Goal: Information Seeking & Learning: Learn about a topic

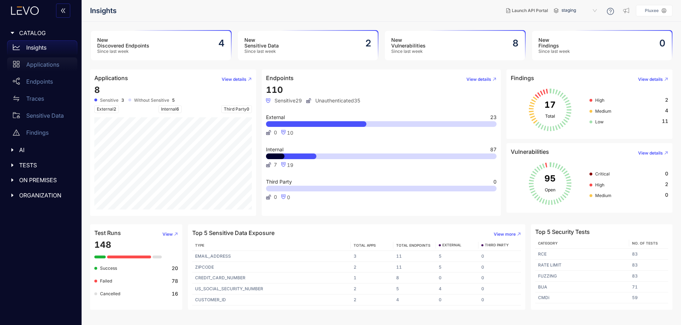
click at [68, 68] on div "Applications" at bounding box center [42, 64] width 70 height 14
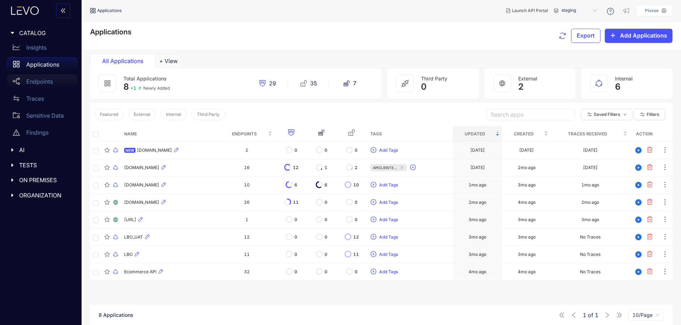
click at [59, 79] on div "Endpoints" at bounding box center [42, 82] width 70 height 14
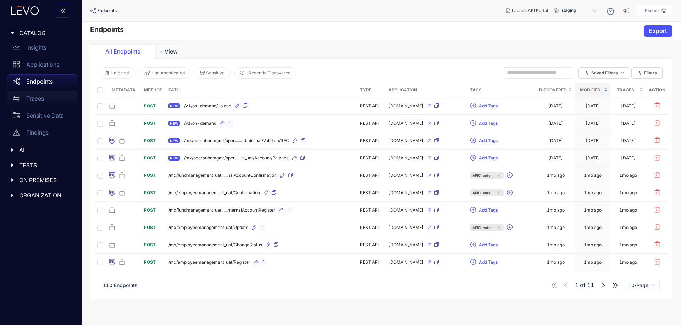
click at [59, 97] on div "Traces" at bounding box center [42, 99] width 70 height 14
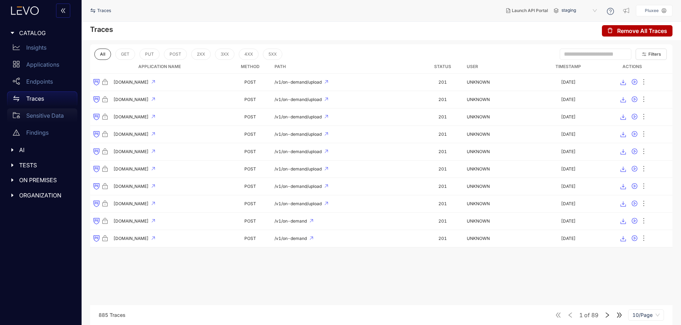
click at [59, 114] on p "Sensitive Data" at bounding box center [45, 115] width 38 height 6
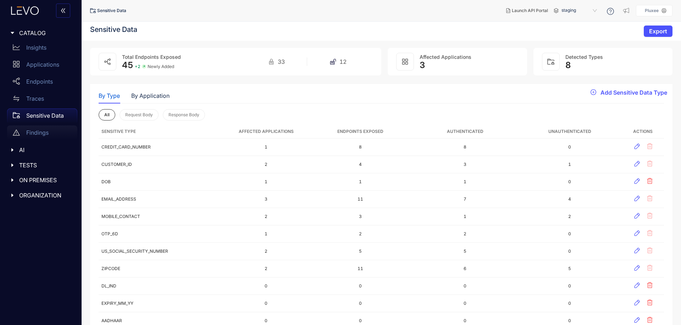
click at [61, 134] on div "Findings" at bounding box center [42, 133] width 70 height 14
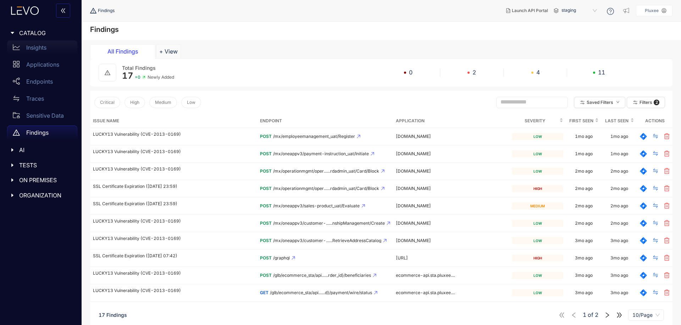
click at [49, 45] on div "Insights" at bounding box center [42, 47] width 70 height 14
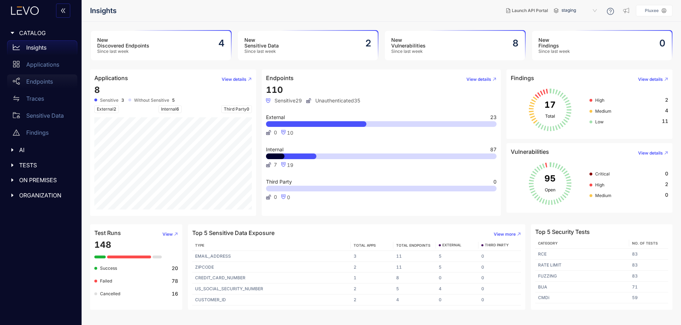
click at [57, 77] on div "Endpoints" at bounding box center [42, 82] width 70 height 14
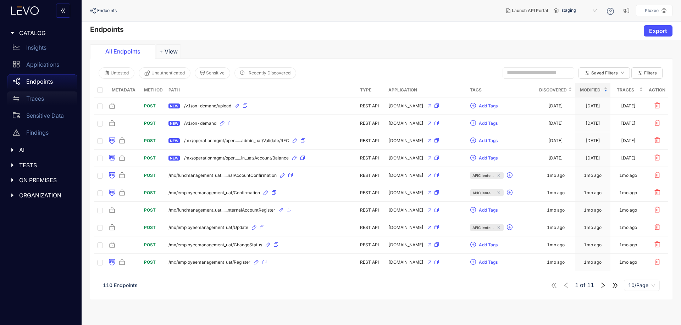
click at [57, 102] on div "Traces" at bounding box center [42, 99] width 70 height 14
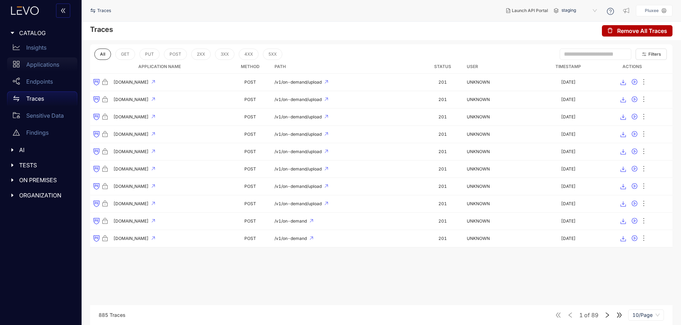
click at [52, 67] on p "Applications" at bounding box center [42, 64] width 33 height 6
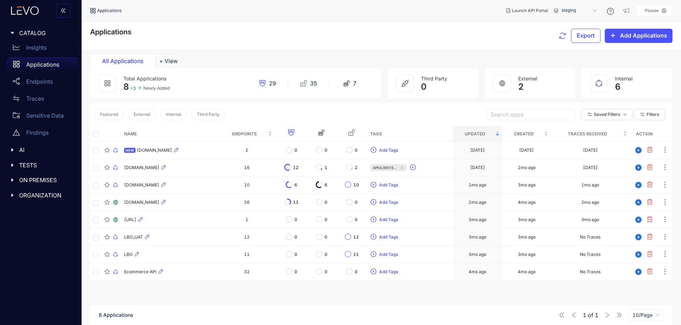
click at [14, 148] on icon "caret-right" at bounding box center [12, 150] width 5 height 5
click at [23, 159] on div "TESTS" at bounding box center [40, 165] width 73 height 15
click at [39, 181] on p "Test Runs" at bounding box center [38, 180] width 25 height 6
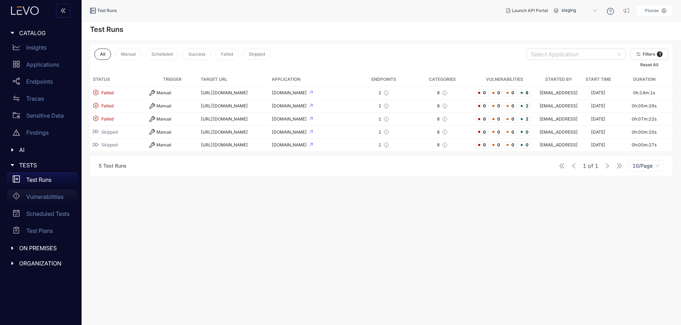
click at [45, 199] on p "Vulnerabilities" at bounding box center [44, 197] width 37 height 6
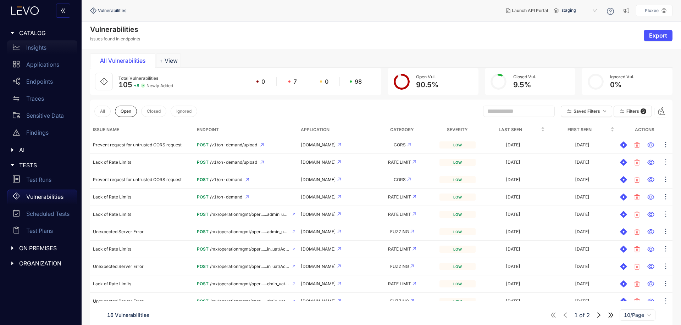
click at [45, 44] on p "Insights" at bounding box center [36, 47] width 20 height 6
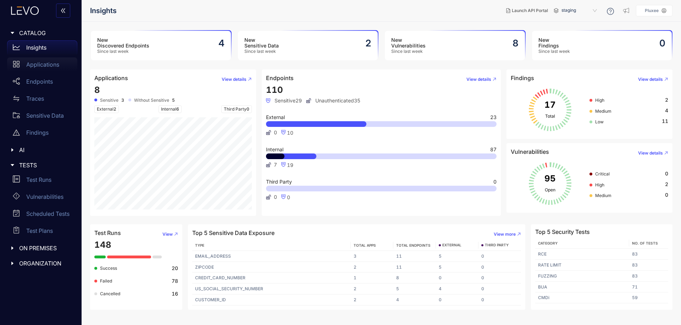
click at [37, 66] on p "Applications" at bounding box center [42, 64] width 33 height 6
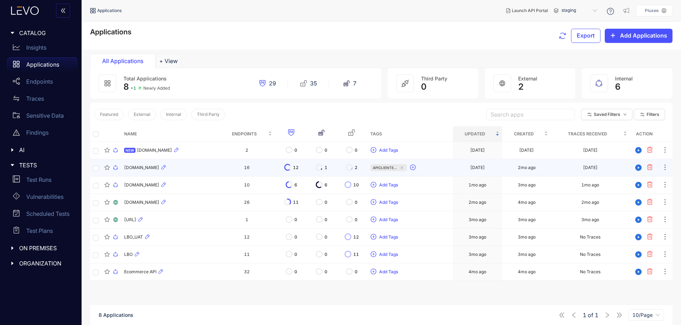
click at [219, 172] on td "[DOMAIN_NAME]" at bounding box center [170, 167] width 98 height 17
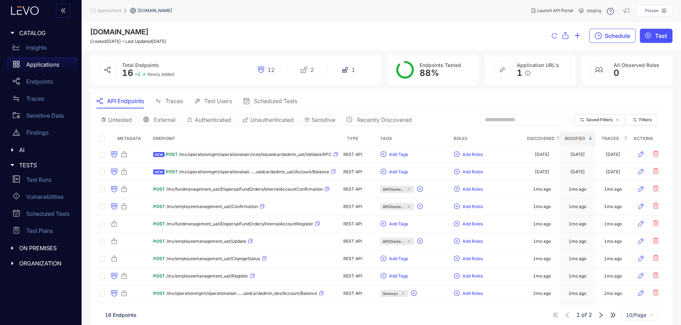
click at [167, 106] on div "Traces" at bounding box center [169, 101] width 28 height 15
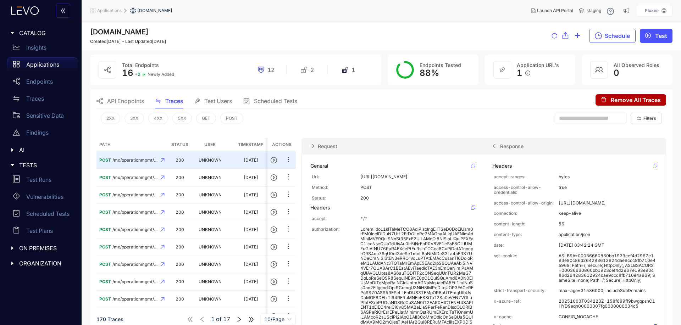
click at [222, 101] on span "Test Users" at bounding box center [218, 101] width 28 height 6
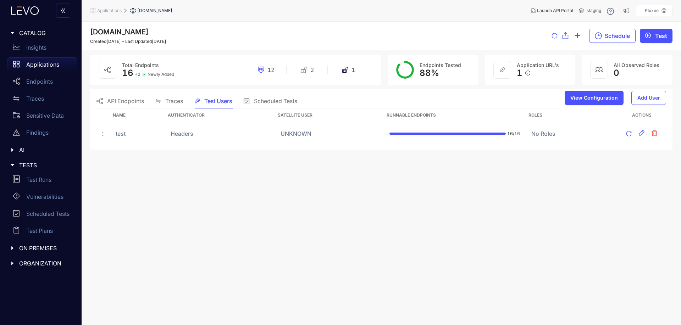
click at [282, 99] on span "Scheduled Tests" at bounding box center [275, 101] width 43 height 6
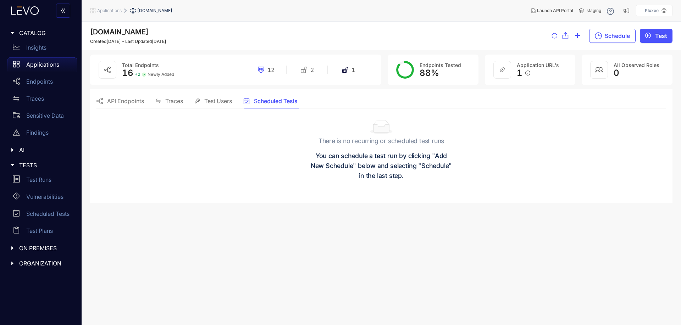
click at [124, 99] on span "API Endpoints" at bounding box center [125, 101] width 37 height 6
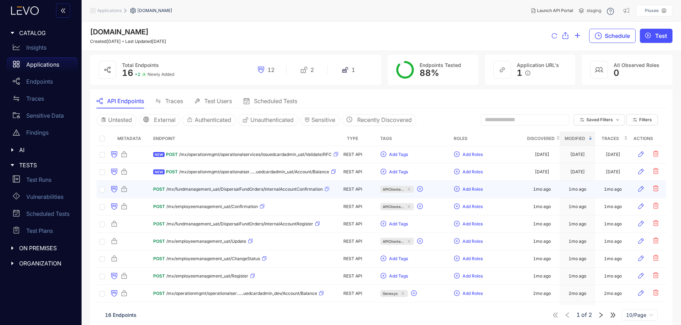
scroll to position [23, 0]
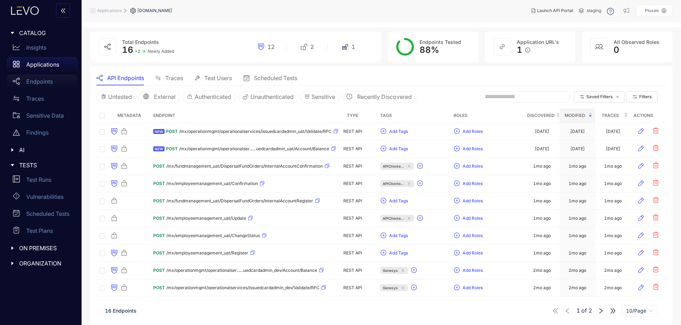
click at [53, 81] on p "Endpoints" at bounding box center [39, 81] width 27 height 6
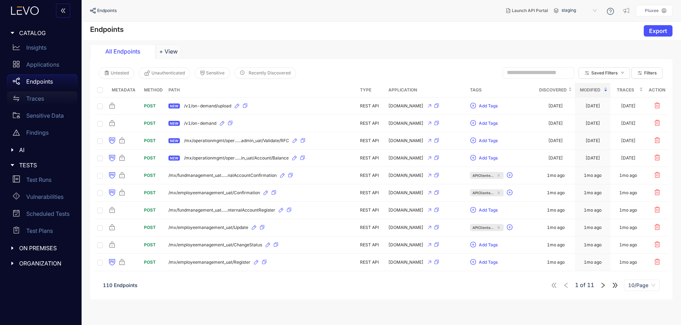
click at [56, 101] on div "Traces" at bounding box center [42, 99] width 70 height 14
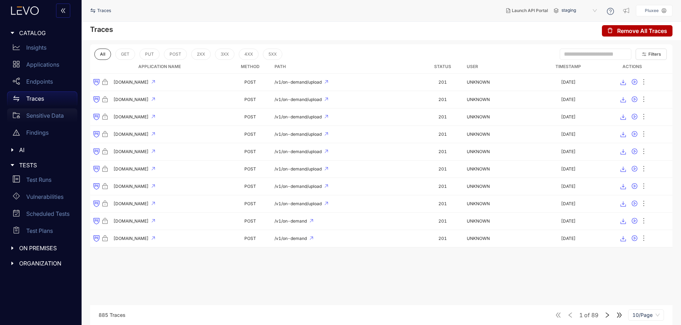
click at [59, 112] on div "Sensitive Data" at bounding box center [42, 116] width 70 height 14
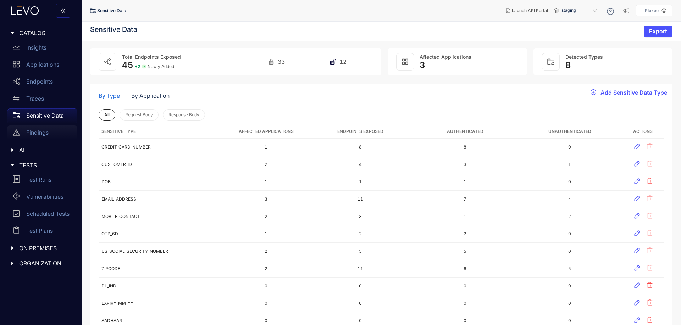
click at [65, 132] on div "Findings" at bounding box center [42, 133] width 70 height 14
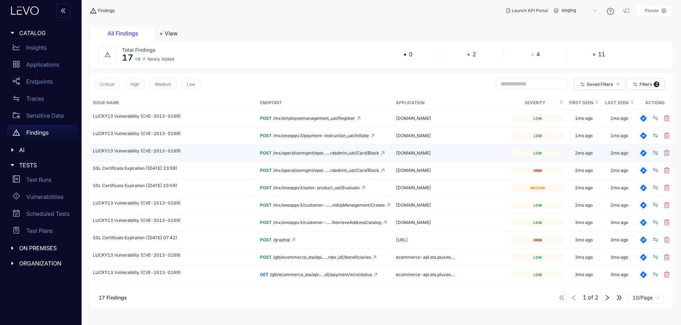
scroll to position [42, 0]
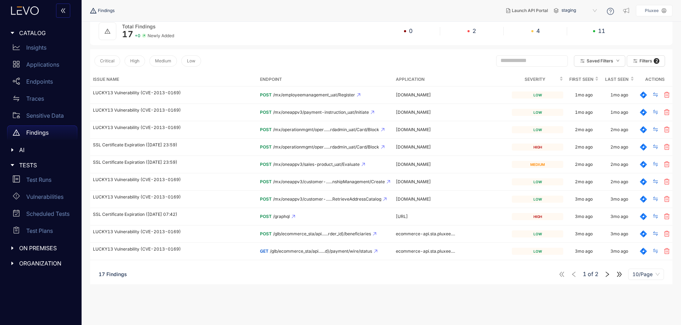
click at [31, 147] on span "AI" at bounding box center [45, 150] width 53 height 6
click at [60, 171] on div "MCP" at bounding box center [42, 165] width 70 height 14
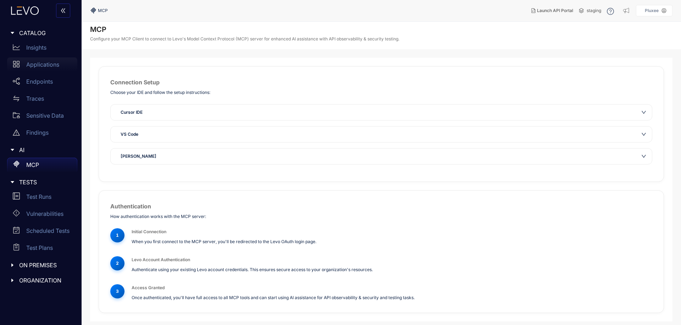
click at [38, 57] on div "Applications" at bounding box center [42, 64] width 70 height 14
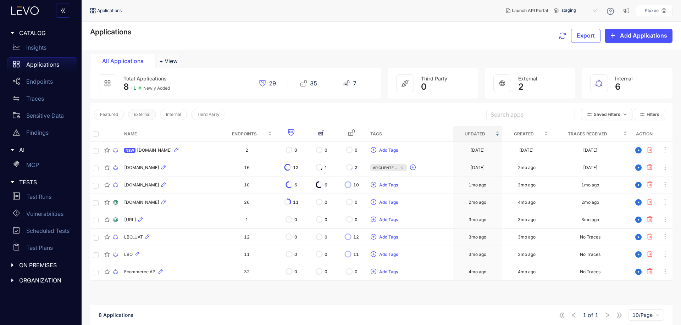
click at [141, 110] on button "External" at bounding box center [142, 114] width 28 height 11
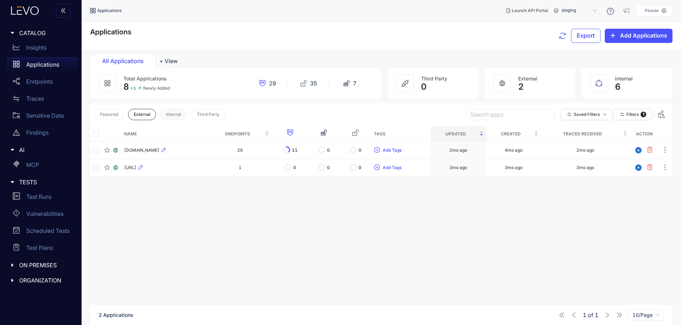
click at [171, 118] on button "Internal" at bounding box center [173, 114] width 27 height 11
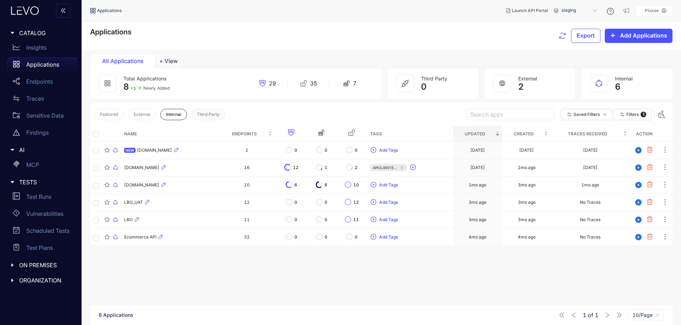
click at [211, 117] on span "Third Party" at bounding box center [208, 114] width 23 height 5
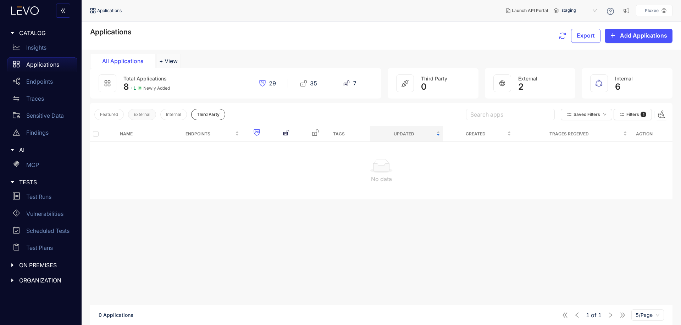
click at [146, 110] on button "External" at bounding box center [142, 114] width 28 height 11
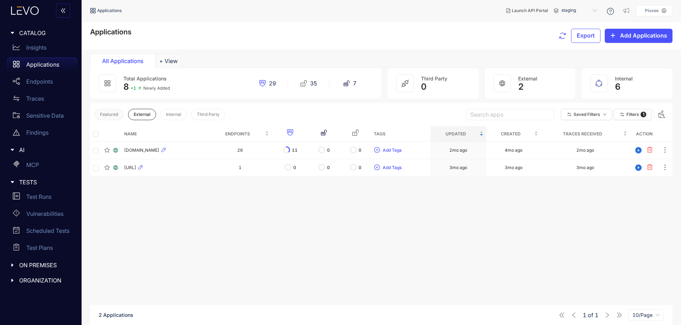
click at [111, 119] on button "Featured" at bounding box center [108, 114] width 29 height 11
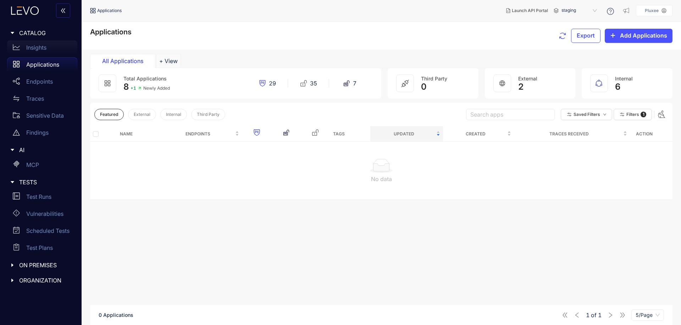
click at [32, 47] on p "Insights" at bounding box center [36, 47] width 20 height 6
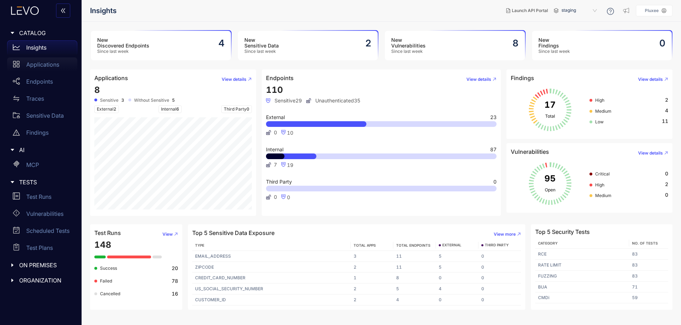
click at [45, 66] on p "Applications" at bounding box center [42, 64] width 33 height 6
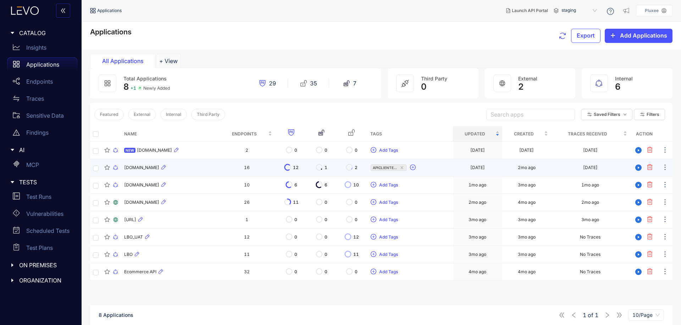
click at [188, 171] on div "[DOMAIN_NAME]" at bounding box center [170, 168] width 92 height 9
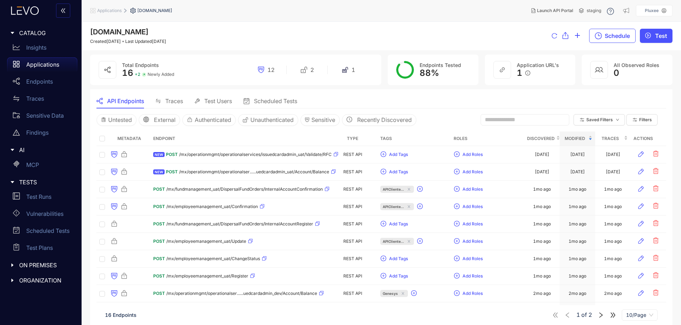
scroll to position [23, 0]
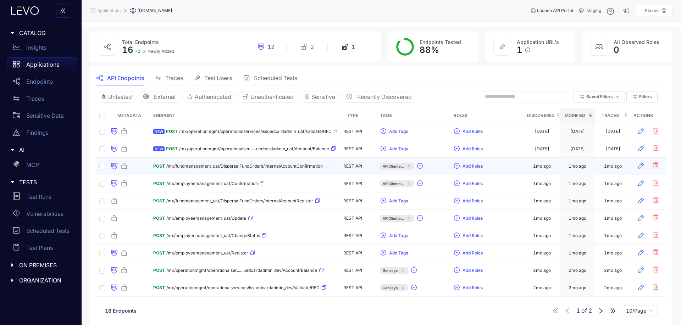
click at [188, 171] on div "POST /mx/fundmanagement_uat/DispersalFundOrders/InternalAccountConfirmation" at bounding box center [241, 166] width 176 height 11
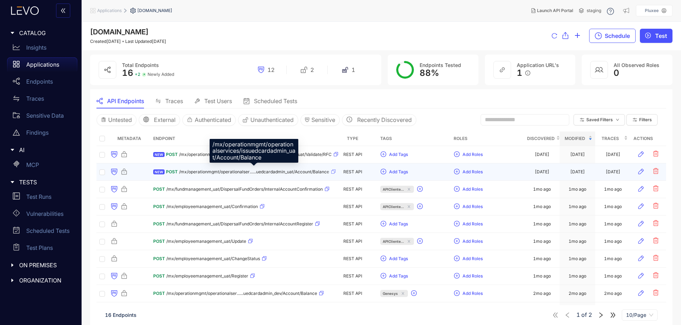
click at [231, 173] on span "/mx/operationmgmt/operationalser......uedcardadmin_uat/Account/Balance" at bounding box center [254, 172] width 150 height 5
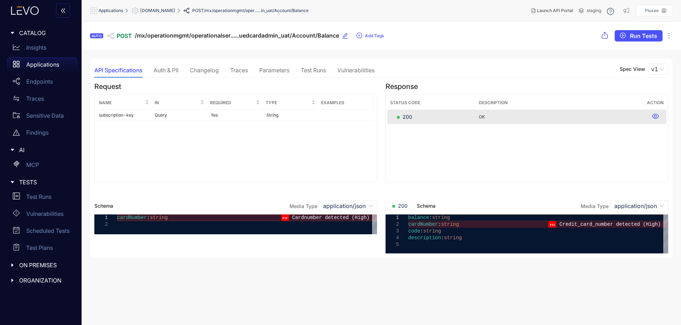
click at [200, 72] on div "Changelog" at bounding box center [204, 70] width 29 height 6
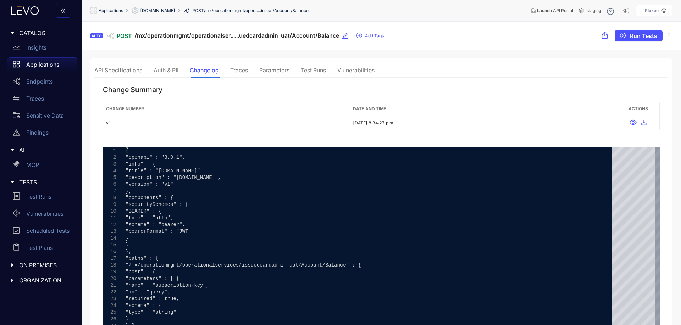
click at [178, 72] on div "Auth & PII" at bounding box center [166, 70] width 25 height 6
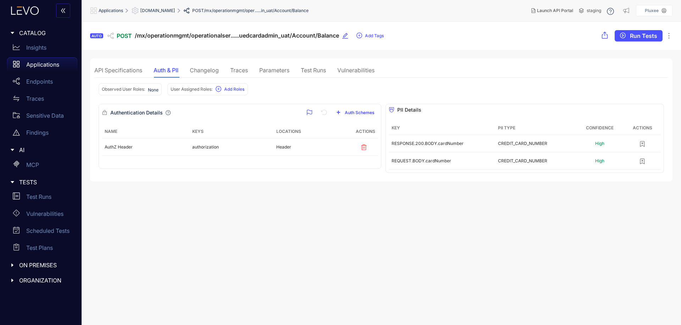
click at [122, 74] on div "API Specifications" at bounding box center [118, 70] width 48 height 15
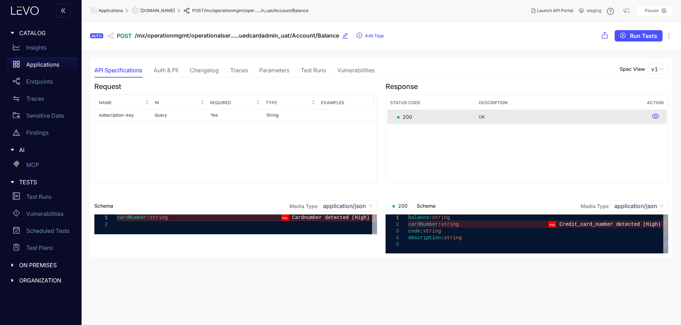
click at [241, 73] on div "Traces" at bounding box center [239, 70] width 18 height 6
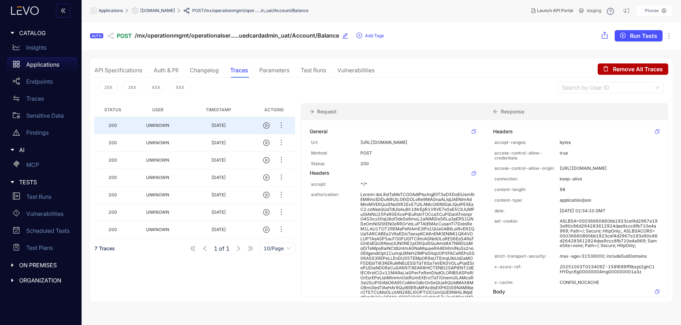
click at [274, 71] on div "Parameters" at bounding box center [274, 70] width 30 height 6
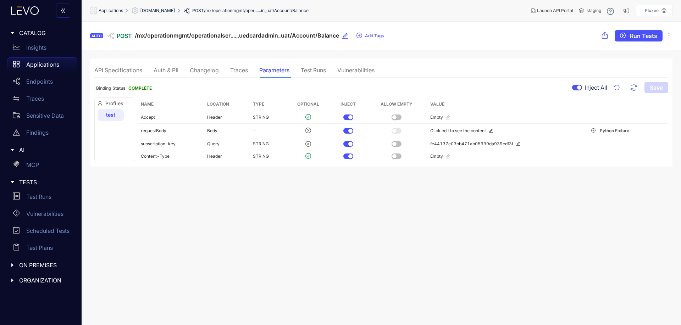
click at [321, 68] on div "Test Runs" at bounding box center [313, 70] width 25 height 6
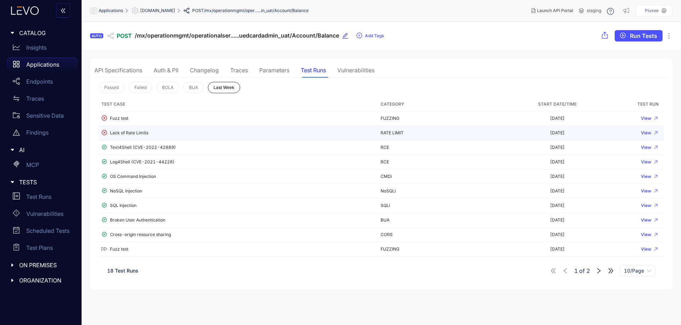
click at [318, 134] on div "Lack of Rate Limits" at bounding box center [238, 133] width 274 height 7
click at [641, 134] on span "View" at bounding box center [646, 133] width 10 height 5
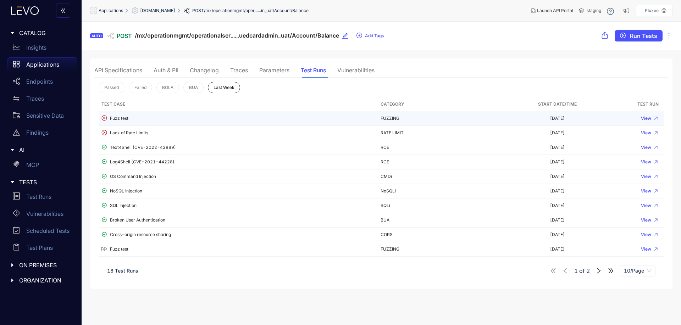
click at [643, 117] on span "View" at bounding box center [646, 118] width 10 height 5
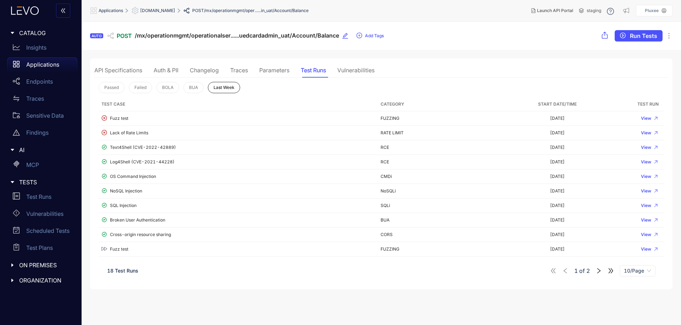
click at [111, 65] on div "API Specifications" at bounding box center [118, 70] width 48 height 15
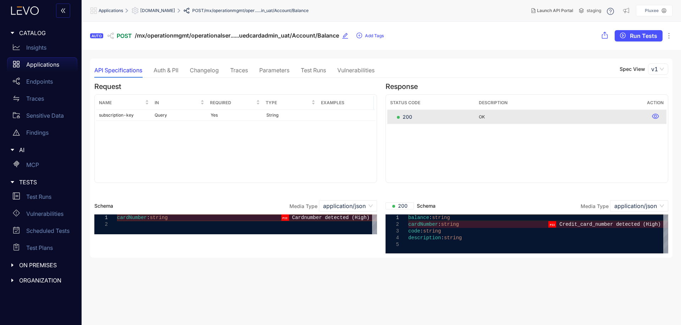
click at [324, 69] on div "Test Runs" at bounding box center [313, 70] width 25 height 6
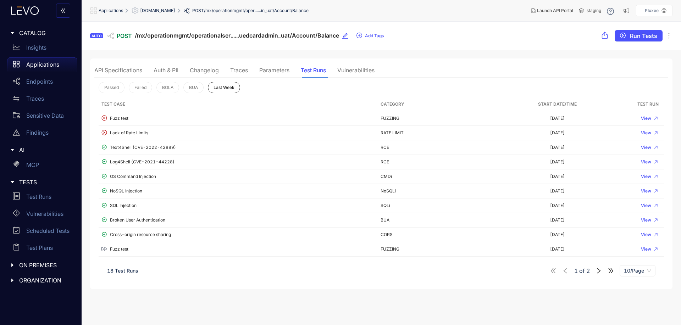
click at [359, 74] on div "Vulnerabilities" at bounding box center [355, 70] width 37 height 15
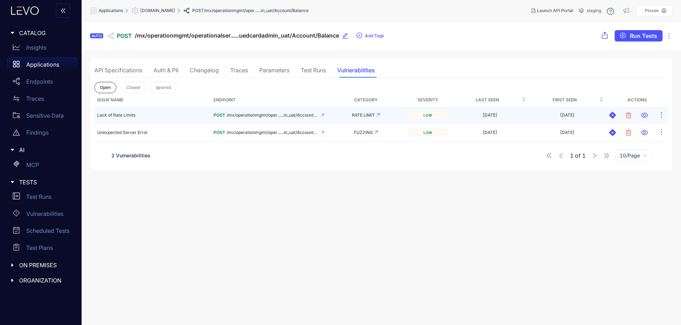
click at [376, 117] on div "RATE LIMIT" at bounding box center [366, 115] width 72 height 5
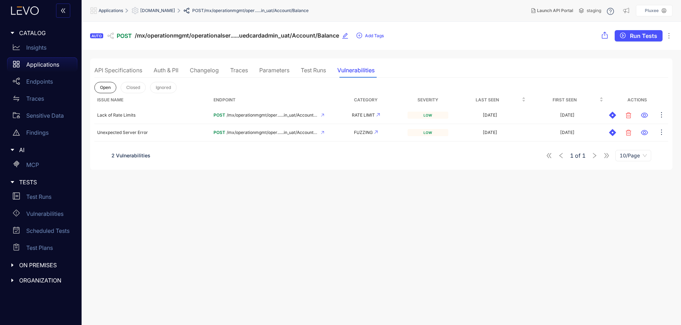
click at [45, 57] on div "Applications" at bounding box center [42, 64] width 70 height 14
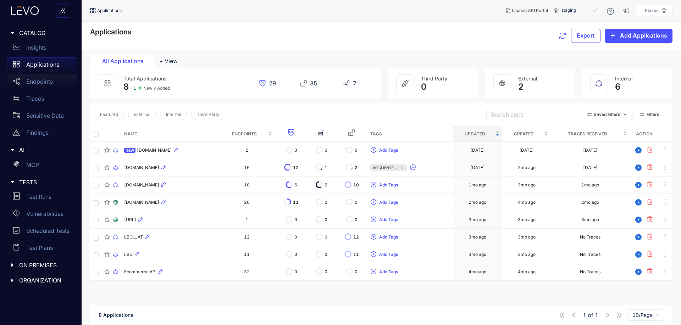
click at [58, 86] on div "Endpoints" at bounding box center [42, 82] width 70 height 14
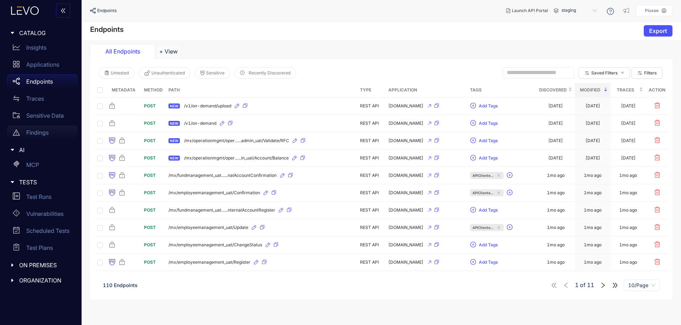
click at [34, 133] on p "Findings" at bounding box center [37, 132] width 22 height 6
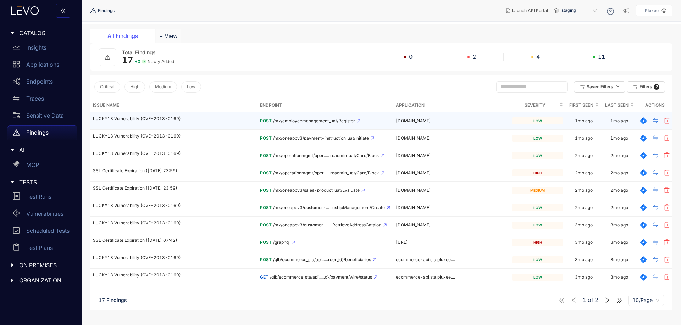
scroll to position [42, 0]
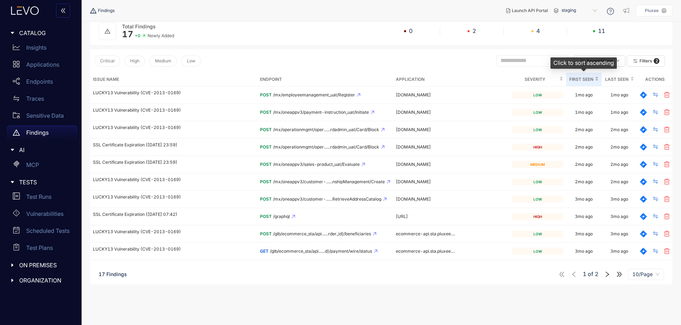
click at [581, 77] on span "First Seen" at bounding box center [581, 80] width 24 height 8
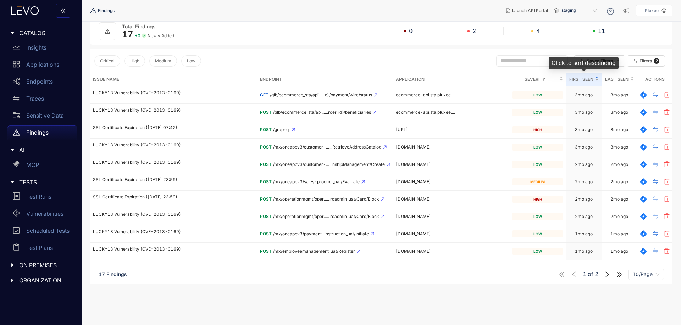
click at [581, 77] on span "First Seen" at bounding box center [581, 80] width 24 height 8
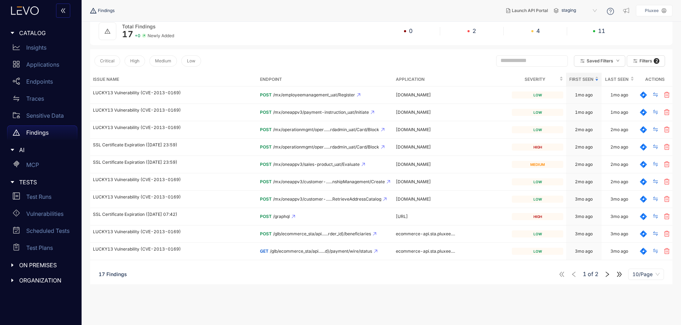
scroll to position [0, 0]
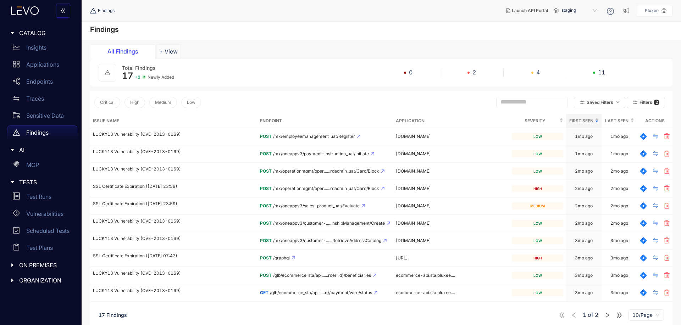
click at [13, 264] on icon "caret-right" at bounding box center [12, 265] width 5 height 5
click at [19, 298] on div at bounding box center [14, 297] width 9 height 6
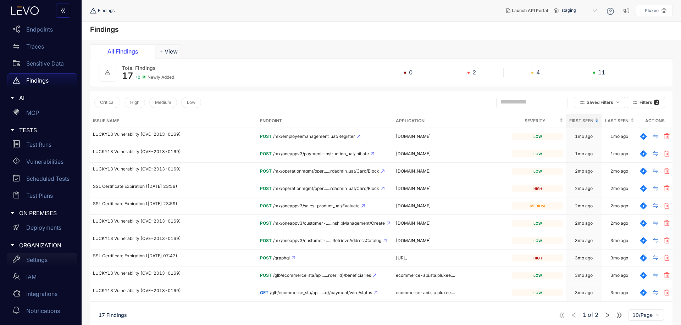
click at [48, 262] on p "Settings" at bounding box center [36, 260] width 21 height 6
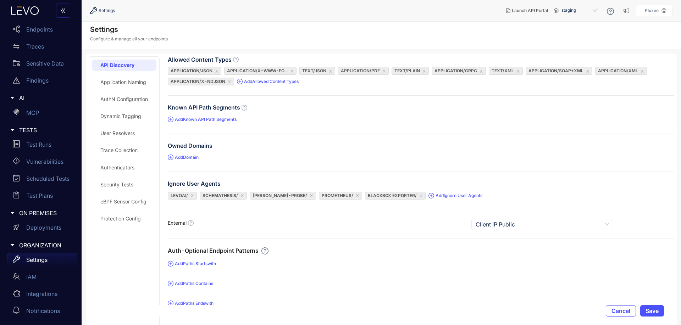
click at [112, 81] on div "Application Naming" at bounding box center [123, 82] width 46 height 6
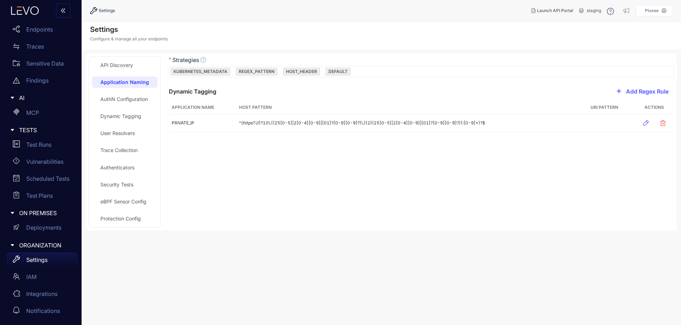
click at [116, 65] on div "API Discovery" at bounding box center [116, 65] width 33 height 6
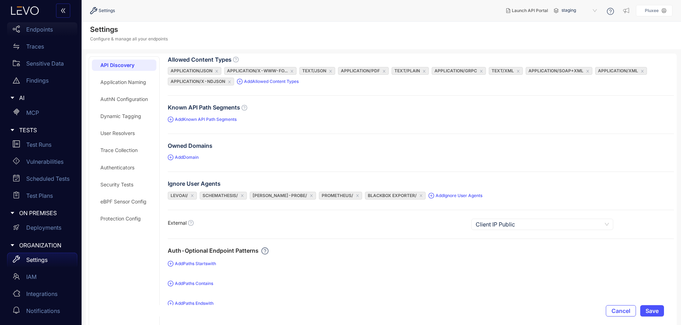
click at [28, 30] on p "Endpoints" at bounding box center [39, 29] width 27 height 6
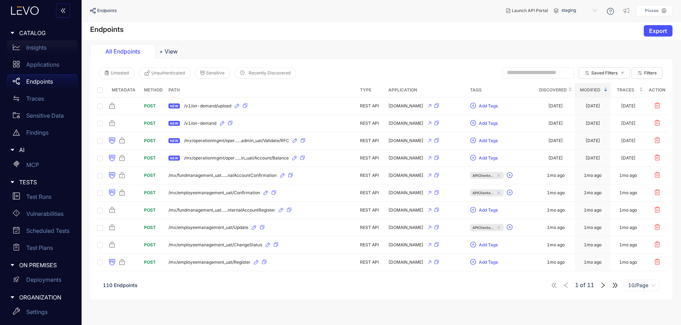
click at [41, 48] on p "Insights" at bounding box center [36, 47] width 20 height 6
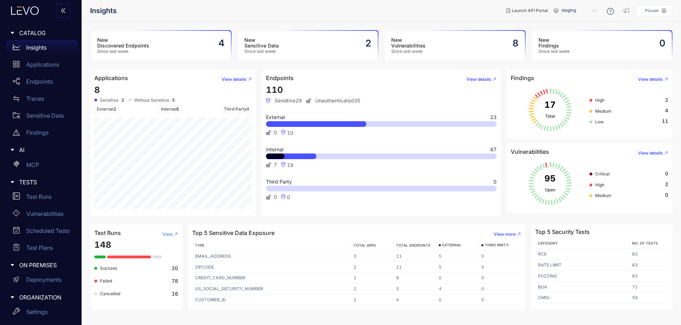
click at [174, 237] on button "View" at bounding box center [167, 234] width 21 height 11
click at [240, 78] on span "View details" at bounding box center [234, 79] width 25 height 5
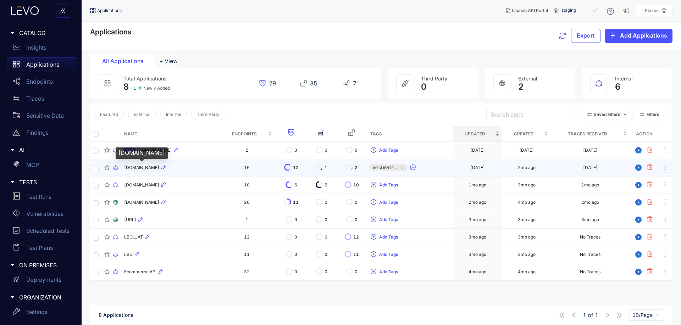
click at [131, 166] on span "[DOMAIN_NAME]" at bounding box center [141, 167] width 35 height 5
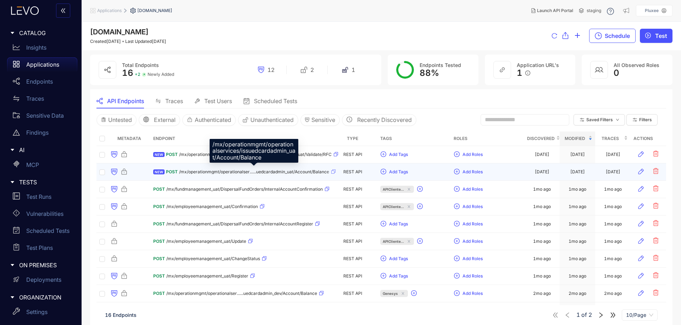
click at [206, 172] on span "/mx/operationmgmt/operationalser......uedcardadmin_uat/Account/Balance" at bounding box center [254, 172] width 150 height 5
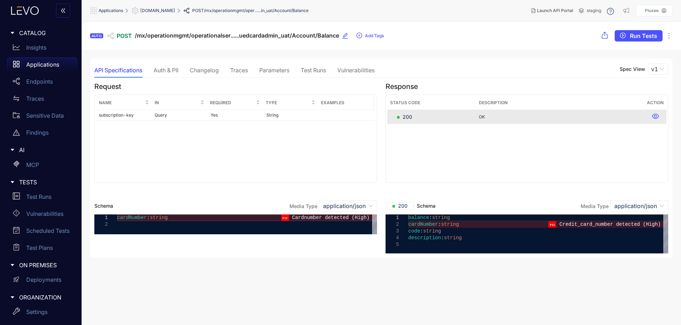
click at [178, 77] on div "Auth & PII" at bounding box center [166, 70] width 25 height 15
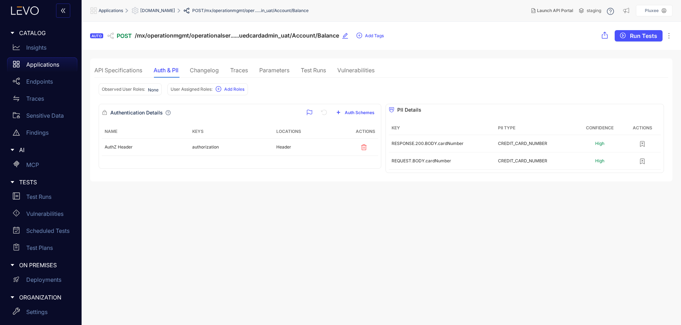
click at [211, 72] on div "Changelog" at bounding box center [204, 70] width 29 height 6
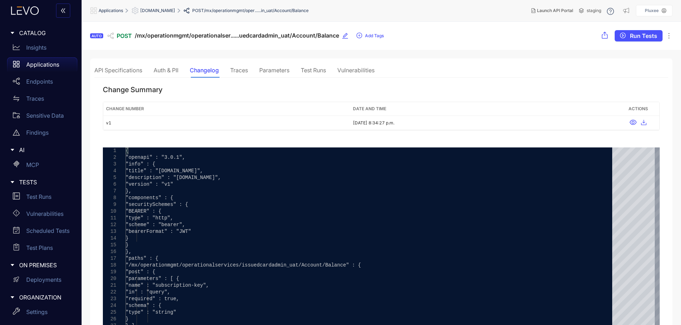
click at [243, 76] on div "Traces" at bounding box center [239, 70] width 18 height 15
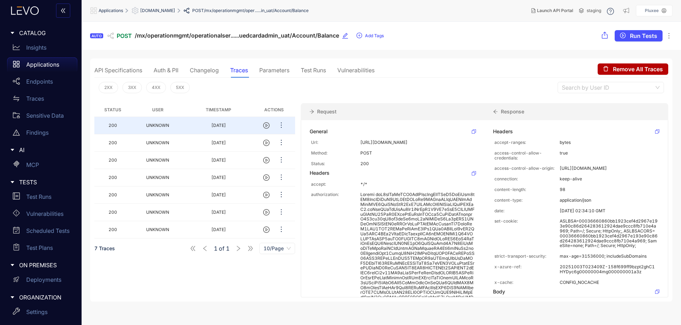
click at [285, 75] on div "Parameters" at bounding box center [274, 70] width 30 height 15
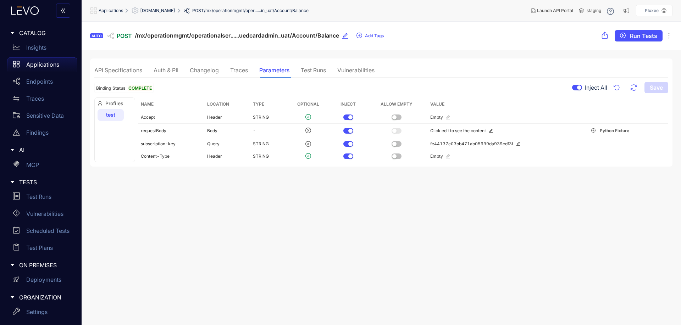
click at [326, 75] on div "Test Runs" at bounding box center [313, 70] width 25 height 15
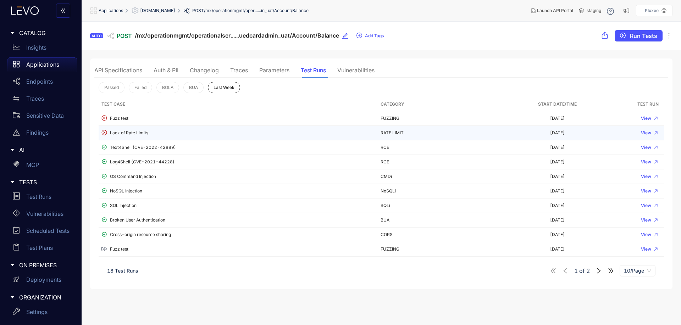
click at [273, 130] on div "Lack of Rate Limits" at bounding box center [238, 133] width 274 height 7
click at [643, 134] on span "View" at bounding box center [646, 133] width 10 height 5
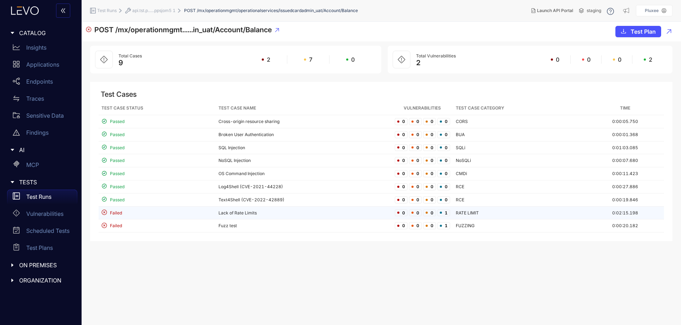
click at [333, 213] on td "Lack of Rate Limits" at bounding box center [304, 213] width 176 height 13
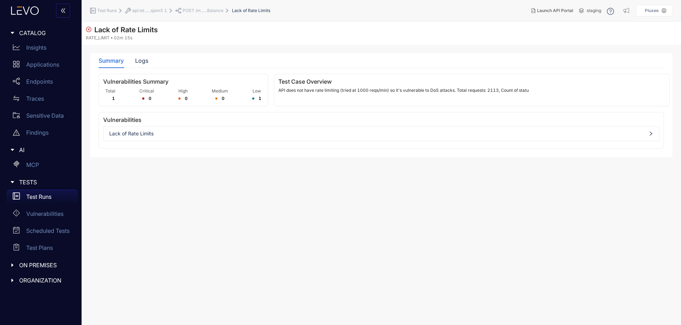
click at [216, 136] on span "Lack of Rate Limits" at bounding box center [381, 134] width 544 height 6
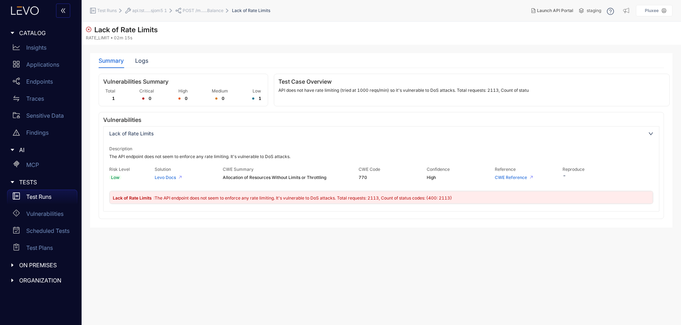
click at [283, 192] on div "Lack of Rate Limits : The API endpoint does not seem to enforce any rate limiti…" at bounding box center [382, 197] width 544 height 13
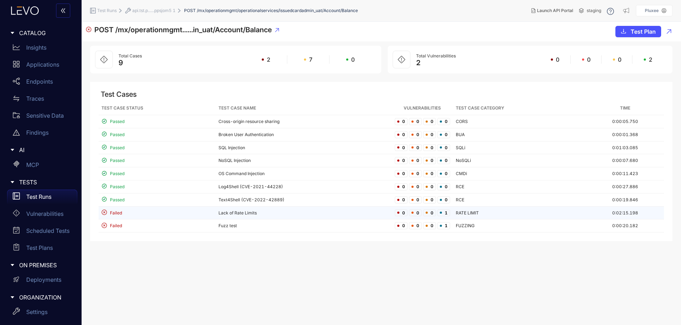
click at [329, 216] on td "Lack of Rate Limits" at bounding box center [304, 213] width 176 height 13
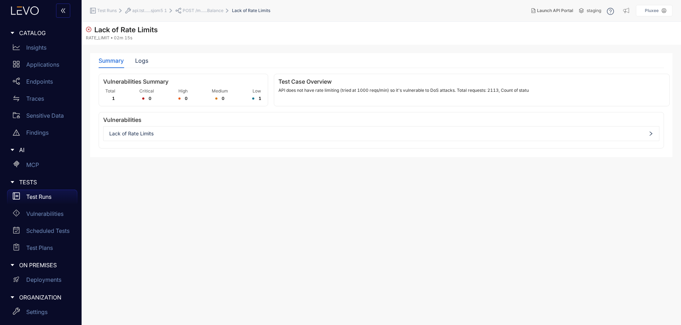
click at [275, 128] on div "Lack of Rate Limits" at bounding box center [382, 133] width 556 height 11
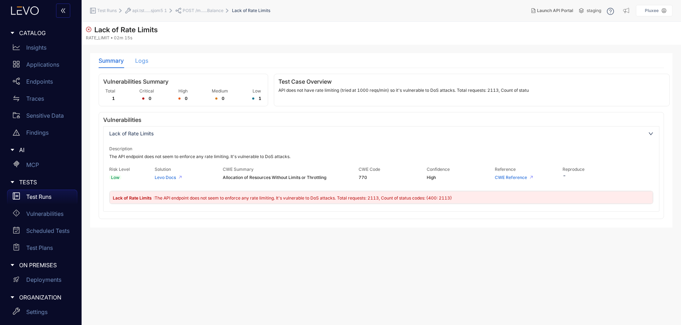
click at [139, 67] on div "Logs" at bounding box center [141, 60] width 13 height 15
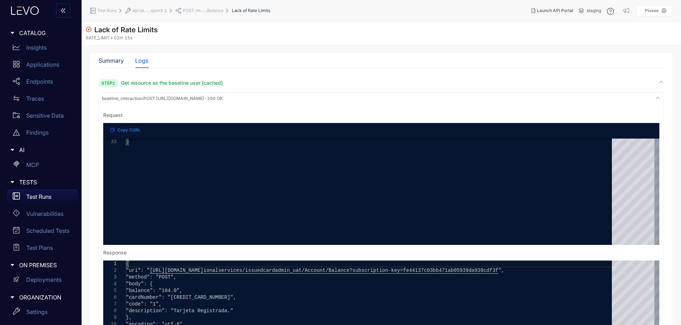
scroll to position [81, 0]
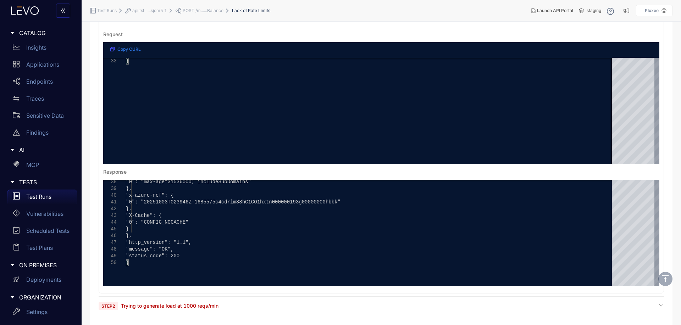
click at [247, 299] on section "**********" at bounding box center [382, 157] width 566 height 317
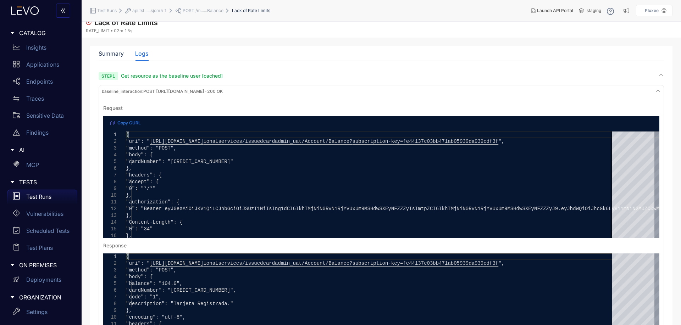
scroll to position [0, 0]
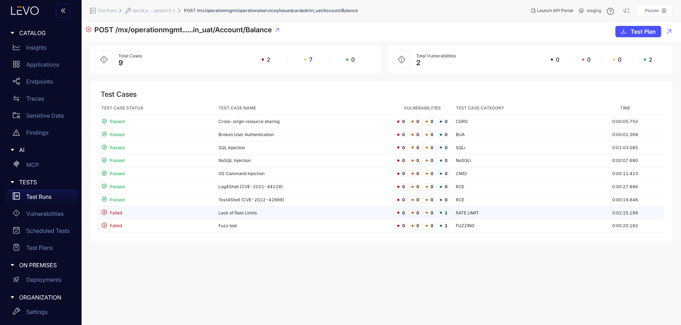
click at [214, 214] on td "Failed" at bounding box center [157, 213] width 117 height 13
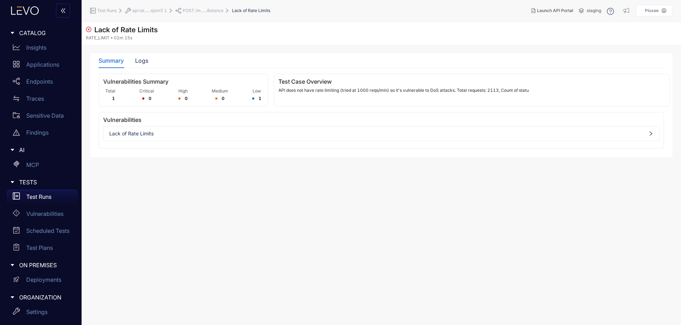
click at [150, 56] on div "Summary Logs" at bounding box center [382, 60] width 566 height 15
click at [133, 63] on div "Summary Logs" at bounding box center [124, 60] width 50 height 15
click at [142, 63] on div "Logs" at bounding box center [141, 60] width 13 height 6
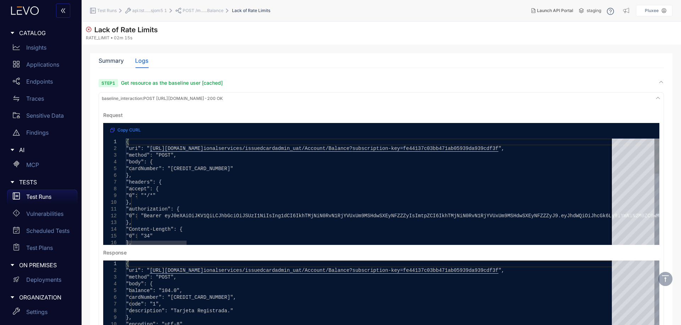
scroll to position [81, 0]
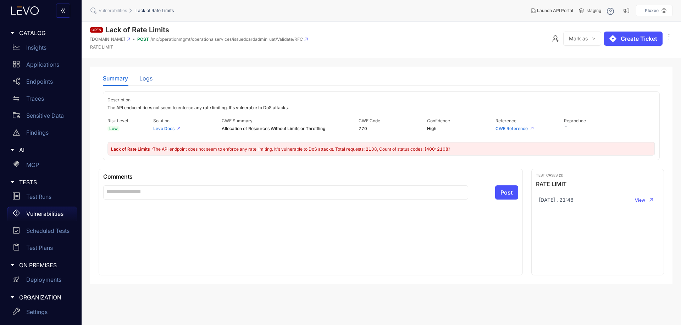
click at [145, 78] on div "Logs" at bounding box center [145, 78] width 13 height 6
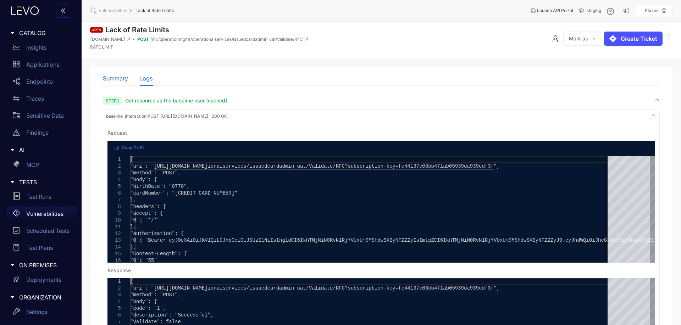
click at [119, 79] on div "Summary" at bounding box center [115, 78] width 25 height 6
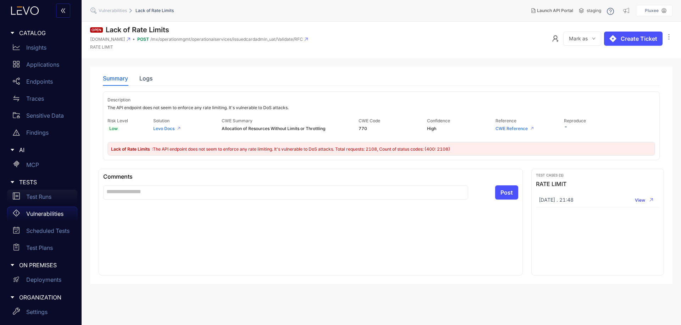
click at [37, 200] on div "Test Runs" at bounding box center [42, 197] width 70 height 14
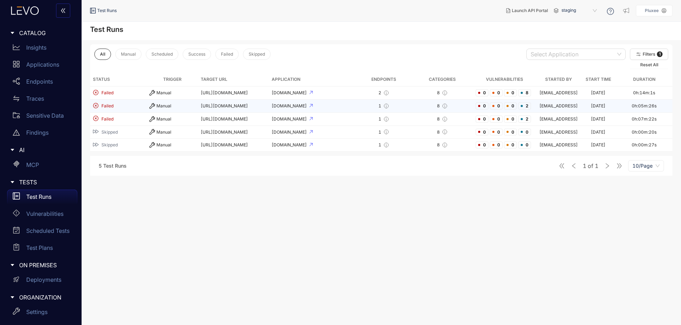
click at [313, 104] on icon at bounding box center [311, 106] width 4 height 4
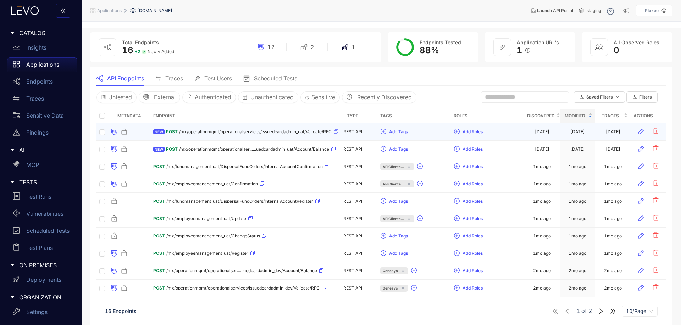
scroll to position [23, 0]
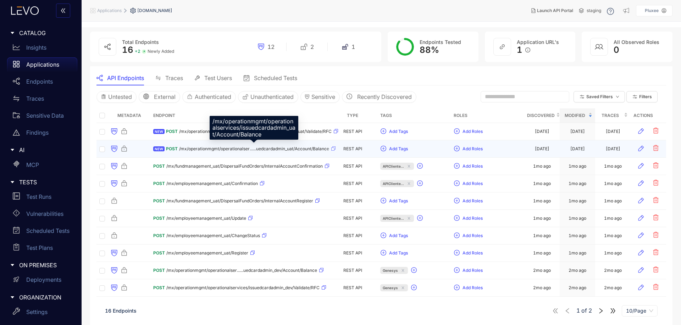
click at [213, 149] on span "/mx/operationmgmt/operationalser......uedcardadmin_uat/Account/Balance" at bounding box center [254, 149] width 150 height 5
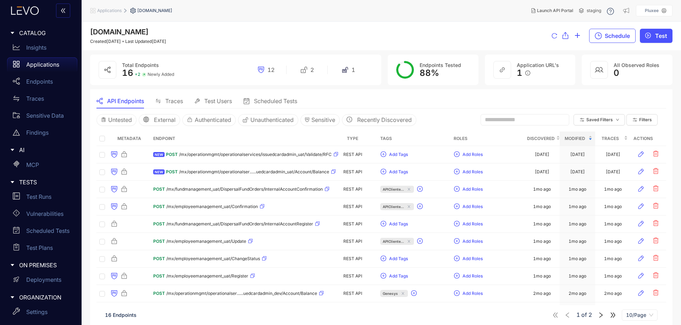
click at [229, 104] on span "Test Users" at bounding box center [218, 101] width 28 height 6
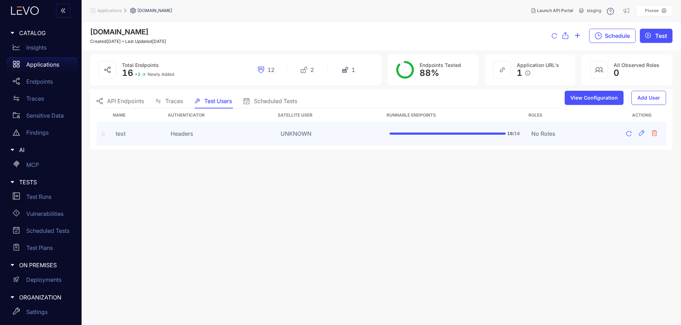
click at [195, 127] on td "Headers" at bounding box center [220, 133] width 110 height 23
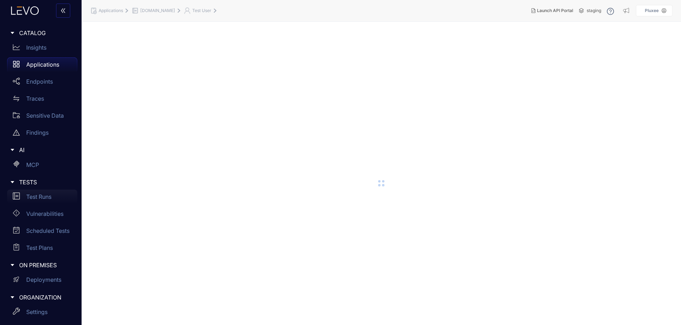
click at [32, 197] on p "Test Runs" at bounding box center [38, 197] width 25 height 6
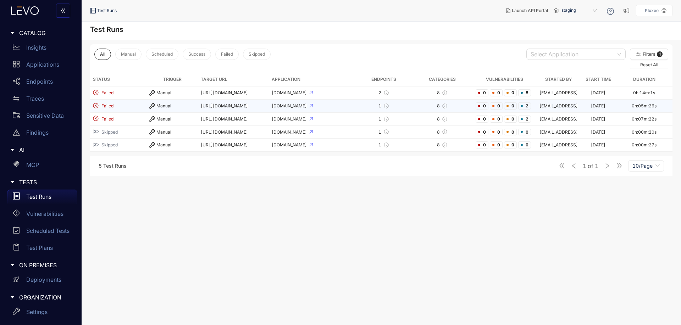
click at [182, 110] on td "Manual" at bounding box center [172, 106] width 51 height 13
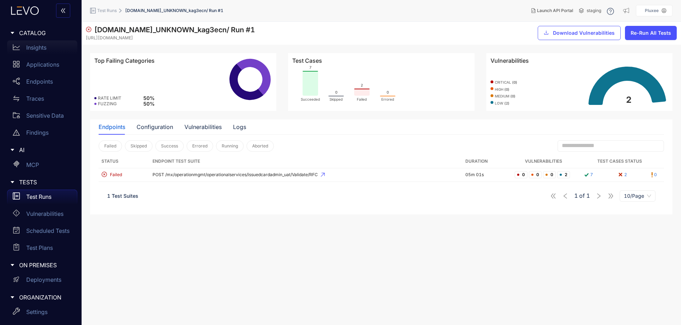
click at [39, 47] on p "Insights" at bounding box center [36, 47] width 20 height 6
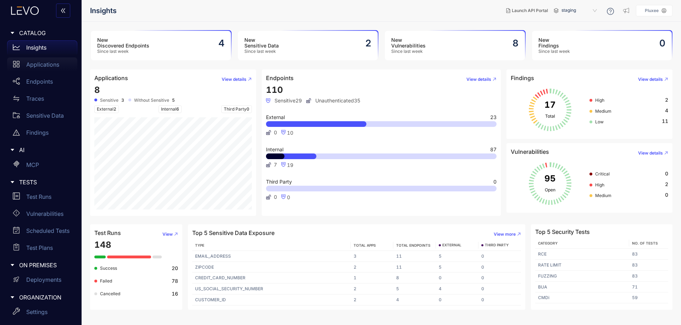
click at [51, 64] on p "Applications" at bounding box center [42, 64] width 33 height 6
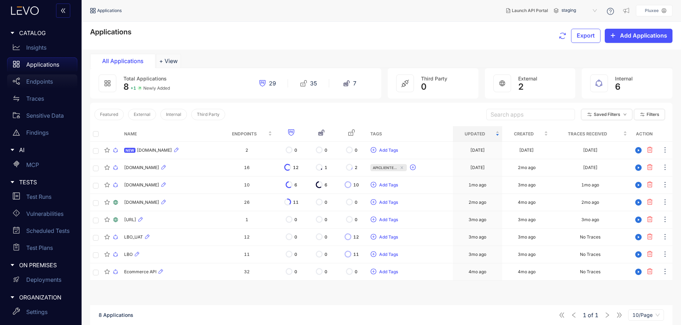
click at [52, 77] on div "Endpoints" at bounding box center [42, 82] width 70 height 14
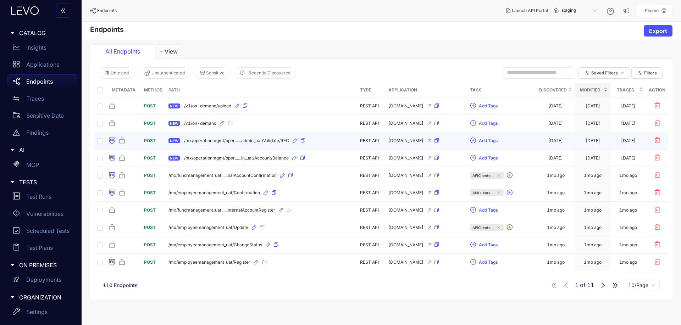
click at [157, 137] on td "POST" at bounding box center [153, 140] width 24 height 17
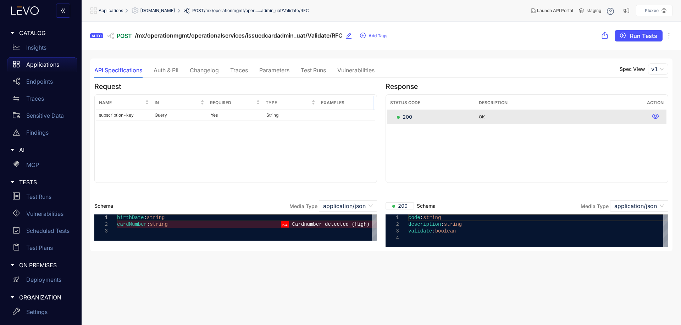
click at [369, 75] on div "Vulnerabilities" at bounding box center [355, 70] width 37 height 15
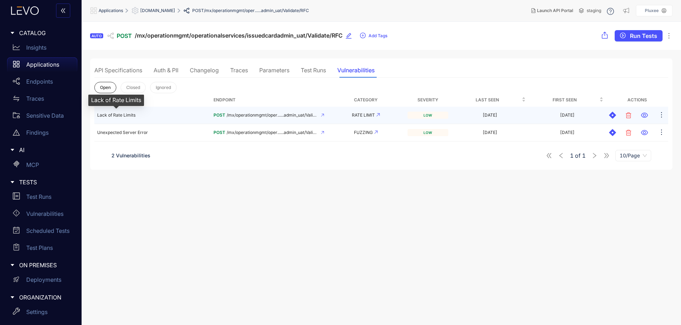
click at [129, 116] on span "Lack of Rate Limits" at bounding box center [116, 114] width 38 height 5
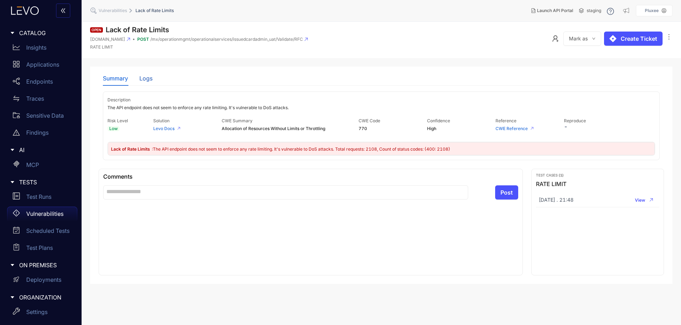
click at [141, 77] on div "Logs" at bounding box center [145, 78] width 13 height 6
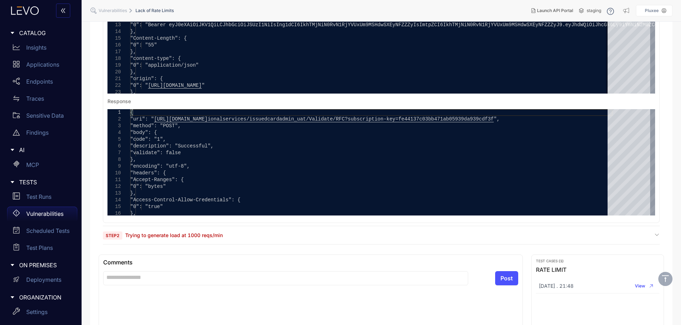
scroll to position [222, 0]
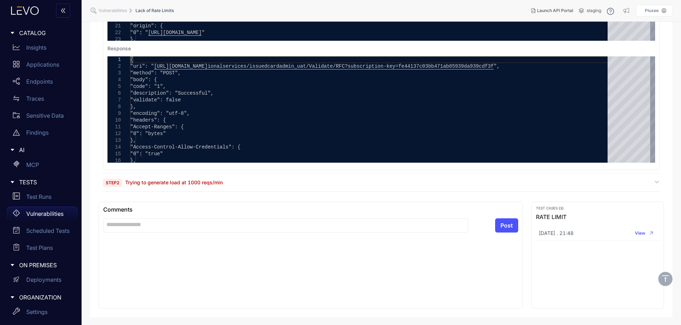
click at [129, 183] on span "Trying to generate load at 1000 reqs/min" at bounding box center [174, 183] width 98 height 6
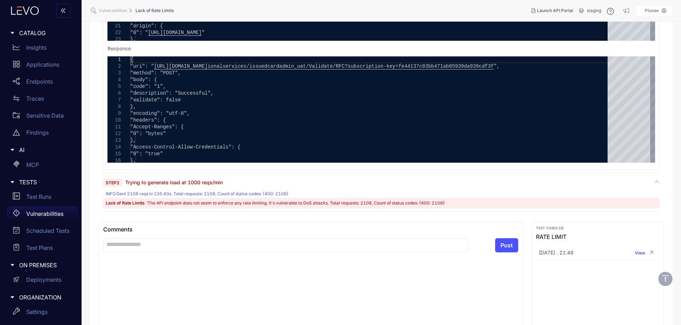
click at [166, 184] on span "Trying to generate load at 1000 reqs/min" at bounding box center [174, 183] width 98 height 6
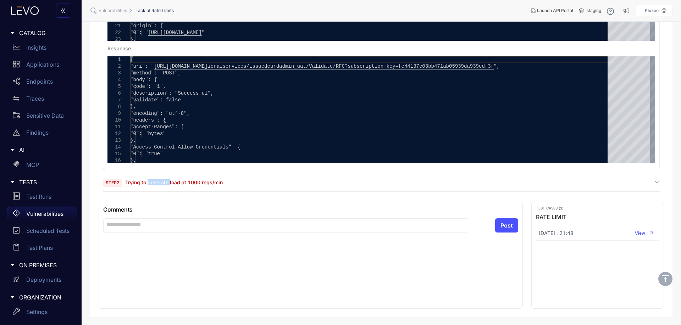
click at [166, 184] on span "Trying to generate load at 1000 reqs/min" at bounding box center [174, 183] width 98 height 6
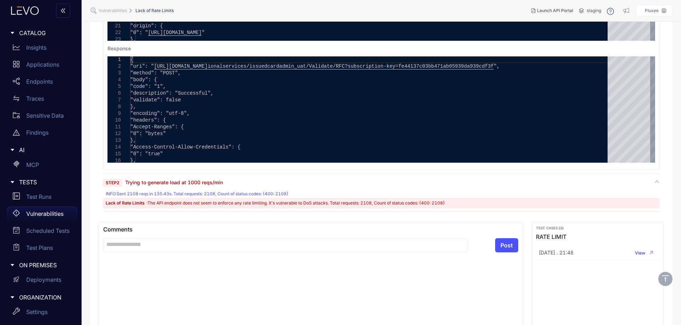
click at [238, 180] on div "Step 2 Trying to generate load at 1000 reqs/min" at bounding box center [381, 182] width 557 height 7
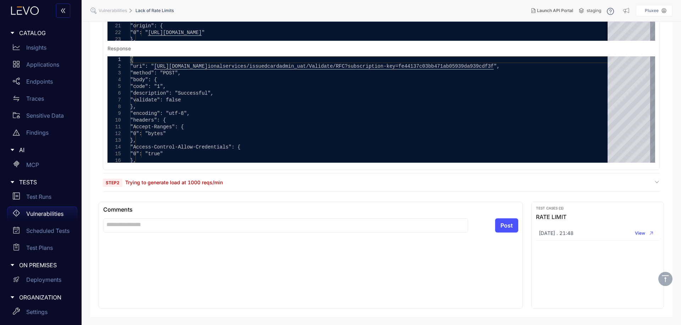
click at [238, 180] on div "Step 2 Trying to generate load at 1000 reqs/min" at bounding box center [381, 182] width 557 height 7
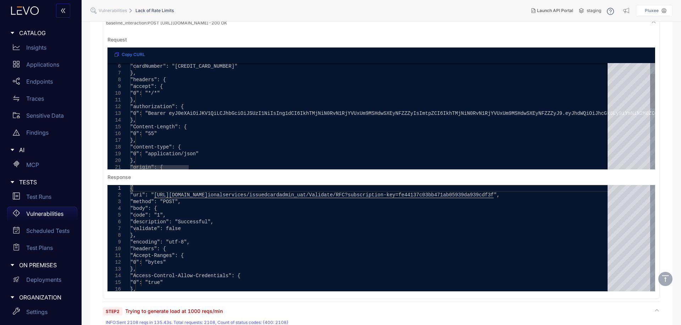
scroll to position [0, 0]
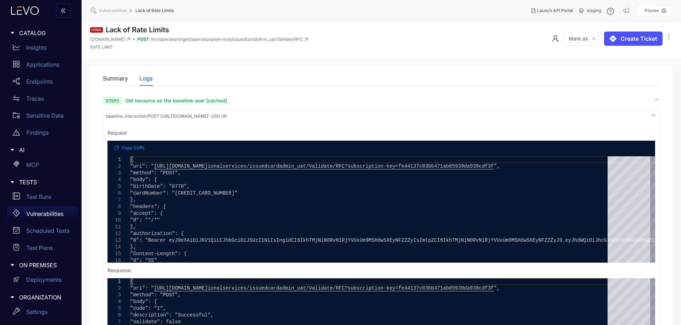
click at [656, 116] on icon at bounding box center [654, 116] width 6 height 6
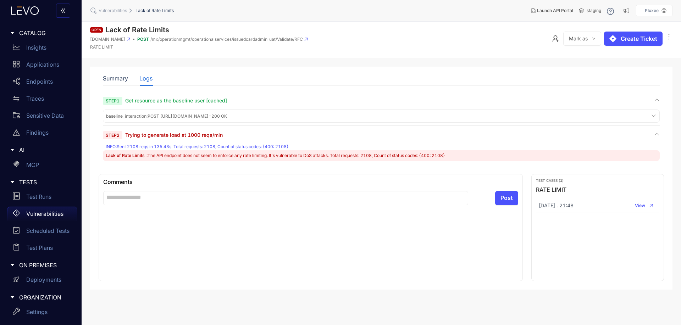
click at [656, 116] on icon at bounding box center [654, 116] width 6 height 6
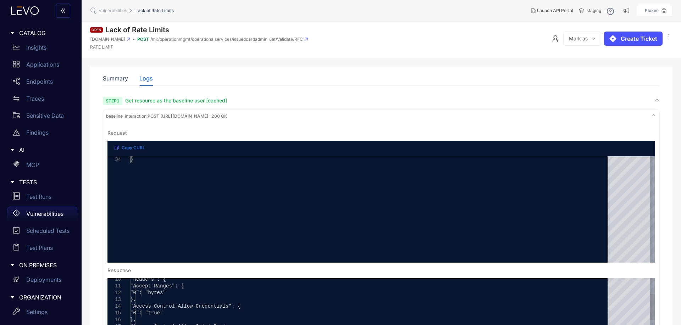
click at [439, 280] on div at bounding box center [358, 280] width 500 height 2
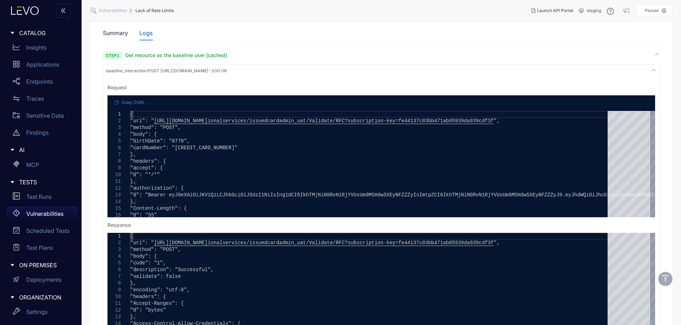
scroll to position [45, 0]
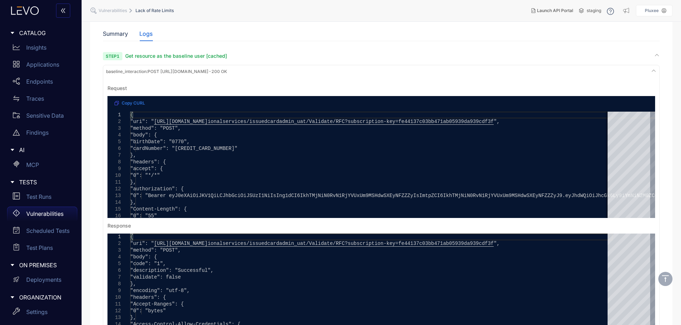
click at [88, 151] on section "Open Lack of Rate Limits [DOMAIN_NAME] POST /mx/operationmgmt/operationalservic…" at bounding box center [382, 250] width 600 height 546
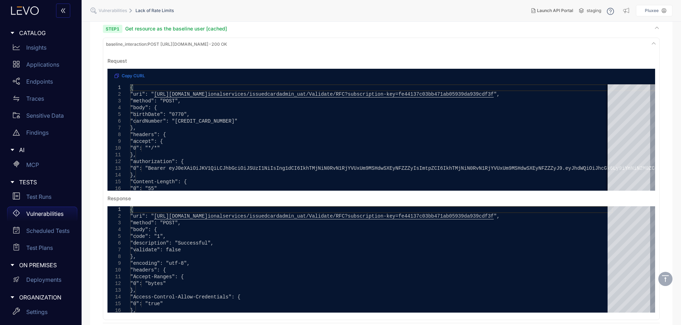
scroll to position [72, 0]
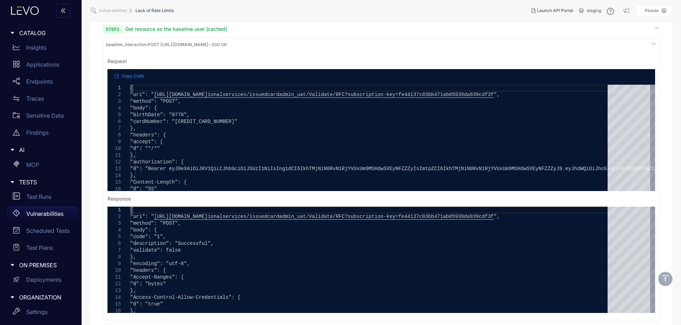
click at [654, 28] on div "Step 1 Get resource as the baseline user [cached]" at bounding box center [381, 29] width 557 height 7
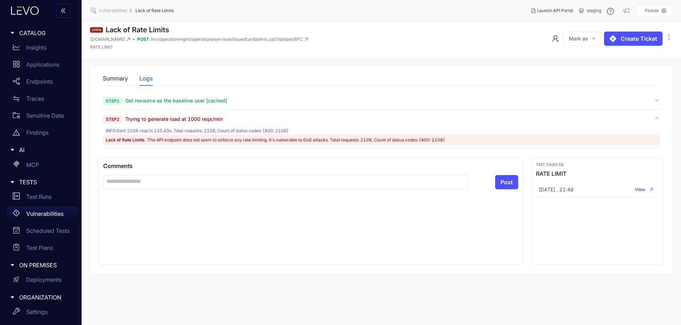
scroll to position [0, 0]
click at [636, 99] on div "Step 1 Get resource as the baseline user [cached]" at bounding box center [381, 100] width 557 height 7
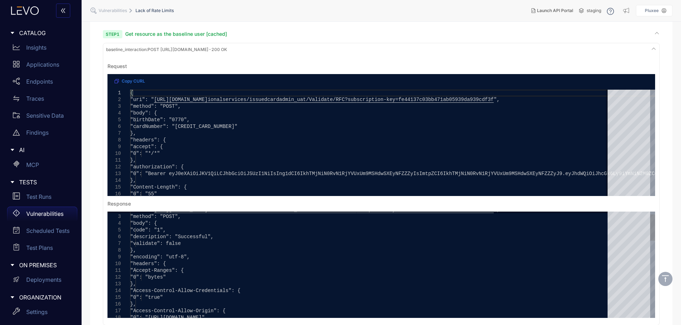
scroll to position [70, 0]
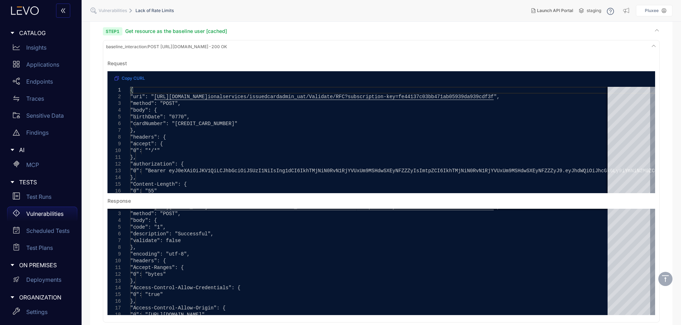
click at [644, 43] on div "baseline_interaction : POST [URL][DOMAIN_NAME] - 200 OK" at bounding box center [381, 47] width 553 height 10
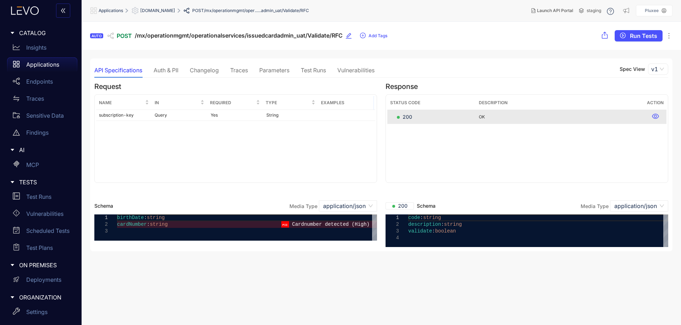
click at [354, 77] on div "Vulnerabilities" at bounding box center [355, 70] width 37 height 15
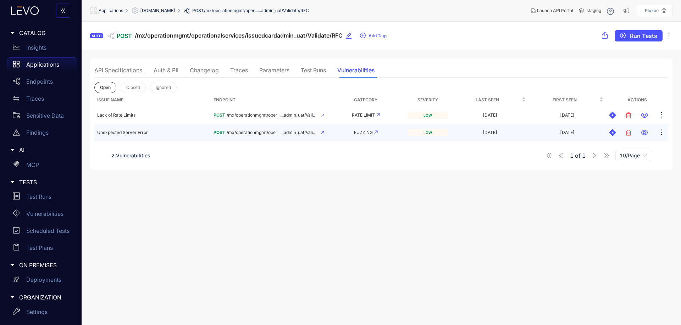
click at [172, 141] on td "Unexpected Server Error" at bounding box center [152, 132] width 116 height 17
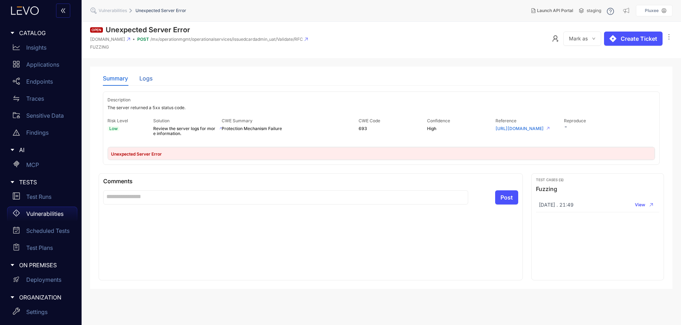
click at [148, 79] on div "Logs" at bounding box center [145, 78] width 13 height 6
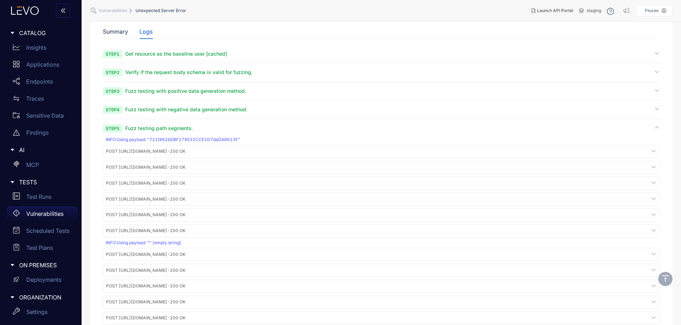
scroll to position [45, 0]
click at [306, 131] on div "Step 5 Fuzz testing path segments." at bounding box center [381, 130] width 557 height 7
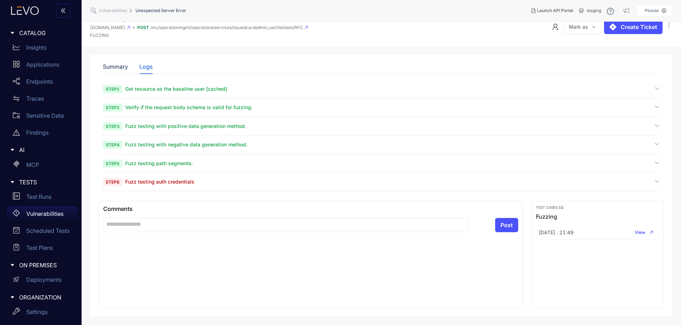
click at [306, 131] on div "Step 3 Fuzz testing with positive data generation method." at bounding box center [381, 129] width 557 height 13
click at [236, 164] on div "Step 5 Fuzz testing path segments." at bounding box center [381, 163] width 557 height 7
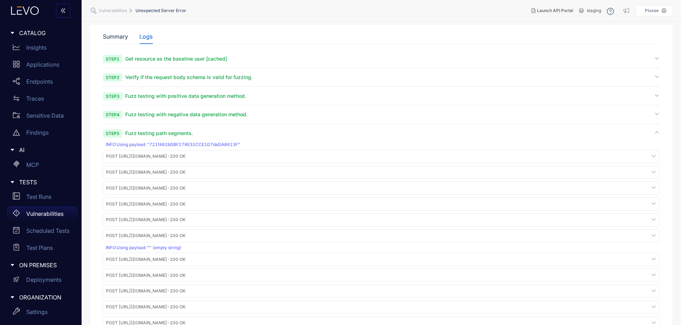
scroll to position [42, 0]
click at [200, 125] on section "Step 1 Get resource as the baseline user [cached] Step 2 Verify if the request …" at bounding box center [381, 218] width 557 height 325
click at [214, 116] on span "Fuzz testing with negative data generation method." at bounding box center [186, 115] width 122 height 6
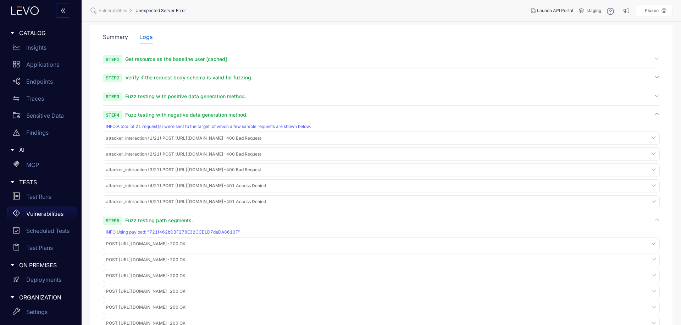
click at [214, 116] on span "Fuzz testing with negative data generation method." at bounding box center [186, 115] width 122 height 6
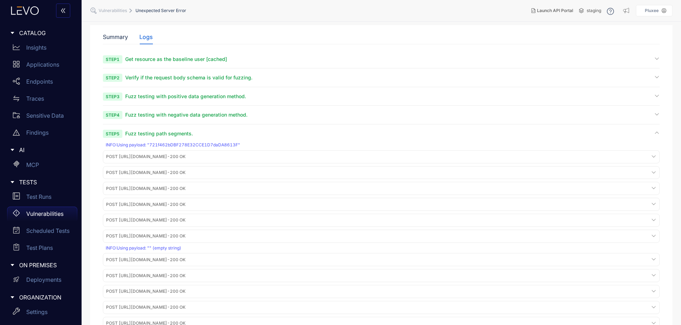
click at [205, 105] on div "Step 3 Fuzz testing with positive data generation method." at bounding box center [381, 99] width 557 height 13
click at [205, 111] on span "Step 4 Fuzz testing with negative data generation method." at bounding box center [175, 114] width 145 height 7
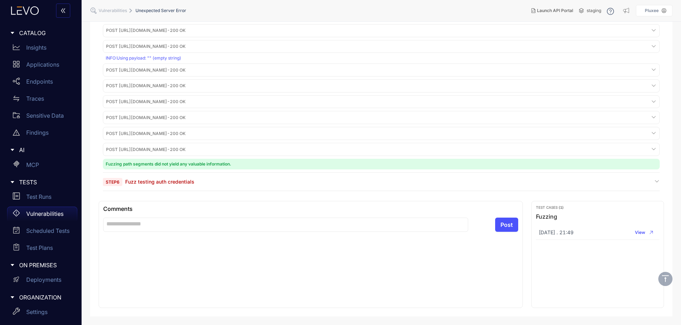
scroll to position [398, 0]
click at [274, 184] on div "Step 6 Fuzz testing auth credentials" at bounding box center [381, 181] width 557 height 7
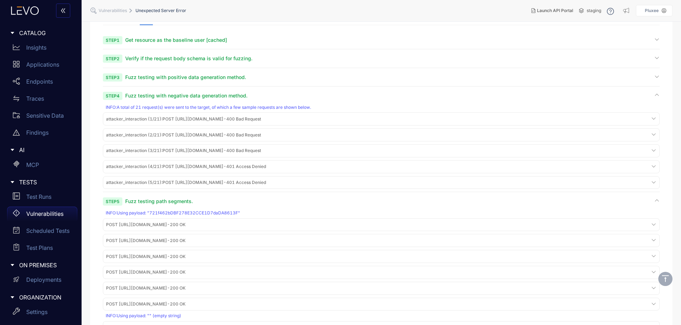
scroll to position [0, 0]
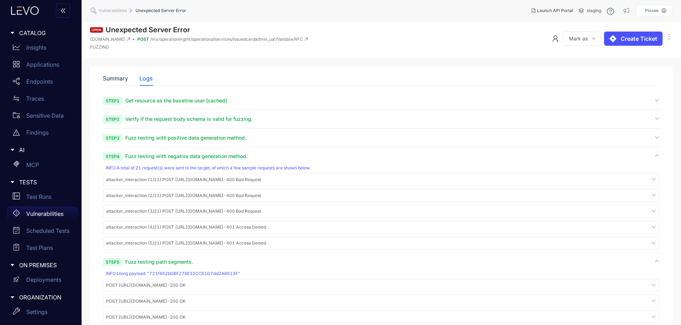
click at [145, 141] on span "Step 3 Fuzz testing with positive data generation method." at bounding box center [174, 137] width 143 height 7
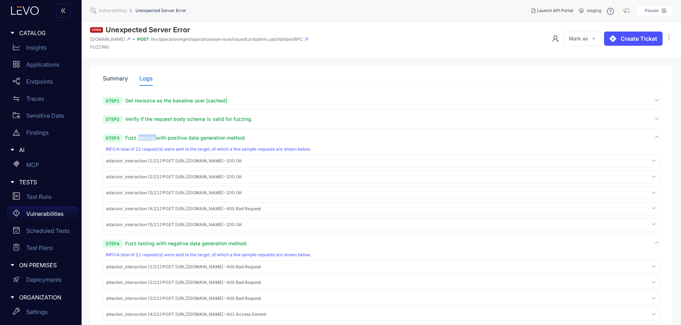
click at [145, 141] on span "Step 3 Fuzz testing with positive data generation method." at bounding box center [174, 137] width 143 height 7
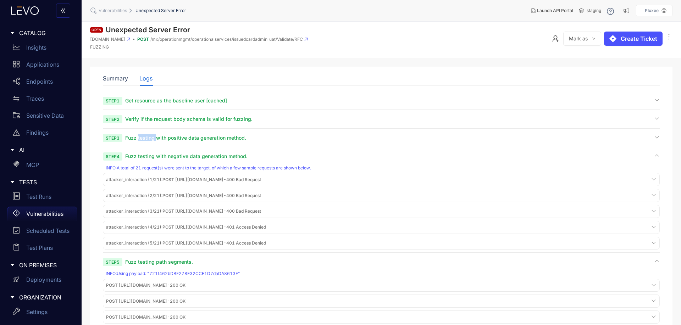
click at [145, 141] on span "Step 3 Fuzz testing with positive data generation method." at bounding box center [174, 137] width 143 height 7
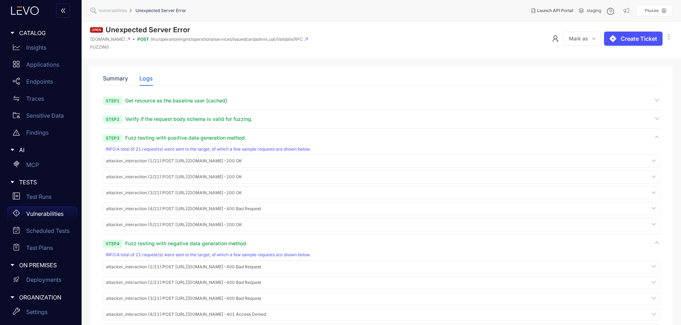
click at [144, 123] on div "Step 2 Verify if the request body schema is valid for fuzzing." at bounding box center [381, 122] width 557 height 13
click at [145, 123] on div "Step 2 Verify if the request body schema is valid for fuzzing." at bounding box center [381, 122] width 557 height 13
click at [151, 119] on span "Verify if the request body schema is valid for fuzzing." at bounding box center [188, 119] width 127 height 6
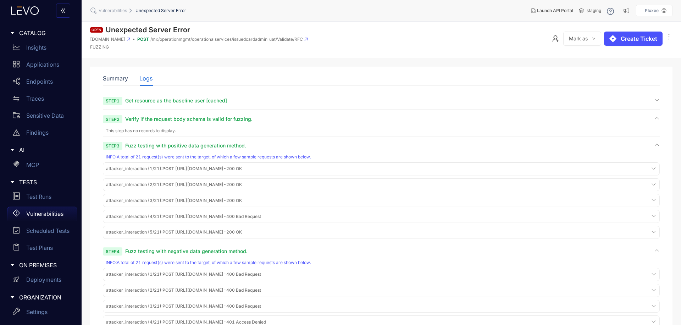
click at [151, 104] on span "Step 1 Get resource as the baseline user [cached]" at bounding box center [165, 100] width 124 height 7
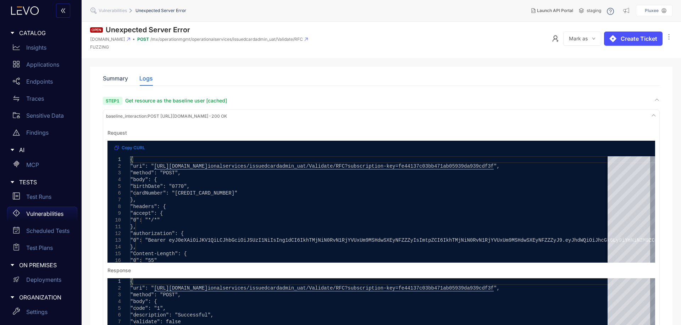
click at [166, 104] on span "Step 1 Get resource as the baseline user [cached]" at bounding box center [165, 100] width 124 height 7
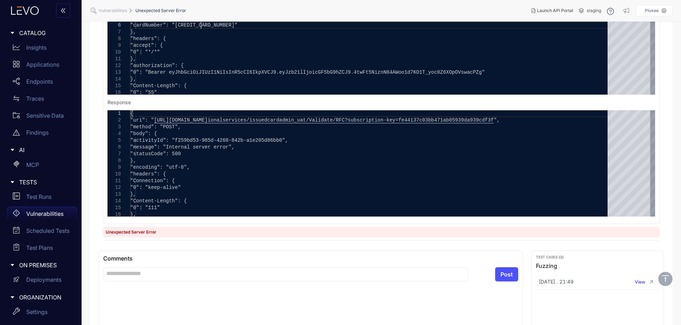
click at [201, 29] on div at bounding box center [201, 25] width 1 height 7
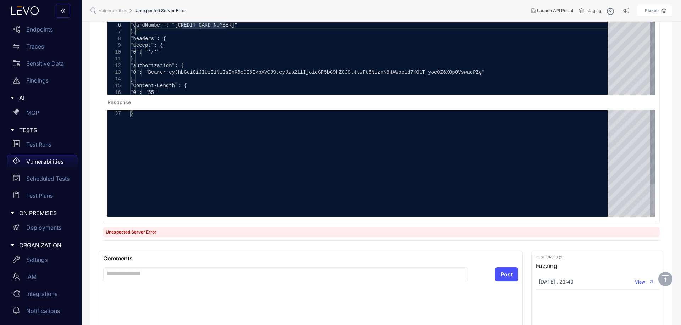
drag, startPoint x: 652, startPoint y: 264, endPoint x: 652, endPoint y: 188, distance: 75.9
click at [652, 188] on pre "**********" at bounding box center [381, 86] width 553 height 265
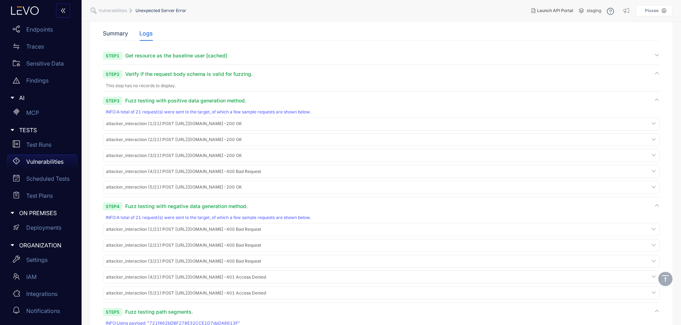
scroll to position [0, 0]
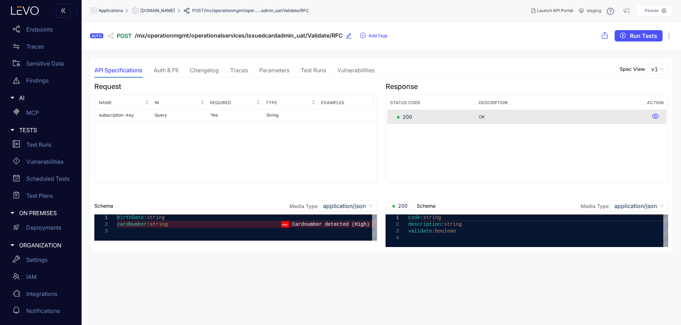
click at [359, 71] on div "Vulnerabilities" at bounding box center [355, 70] width 37 height 6
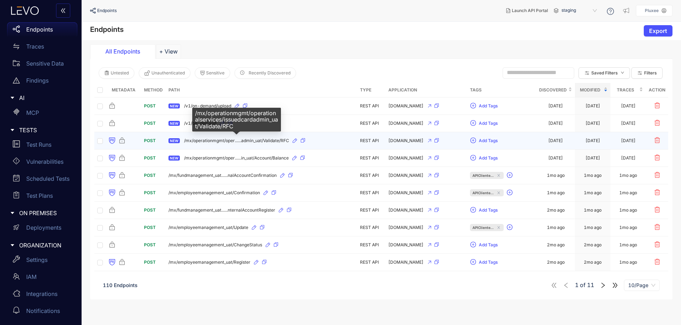
click at [275, 142] on span "/mx/operationmgmt/oper......admin_uat/Validate/RFC" at bounding box center [236, 140] width 105 height 5
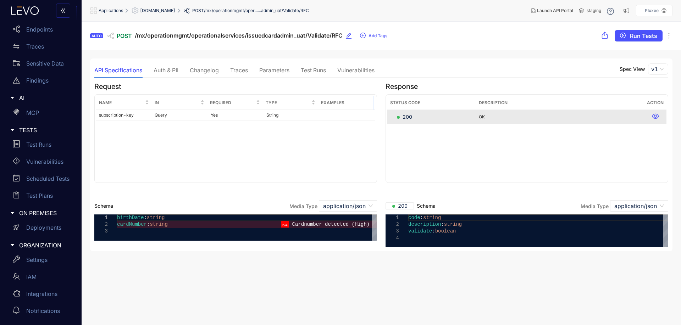
click at [361, 62] on div "**********" at bounding box center [381, 155] width 583 height 193
click at [357, 70] on div "Vulnerabilities" at bounding box center [355, 70] width 37 height 6
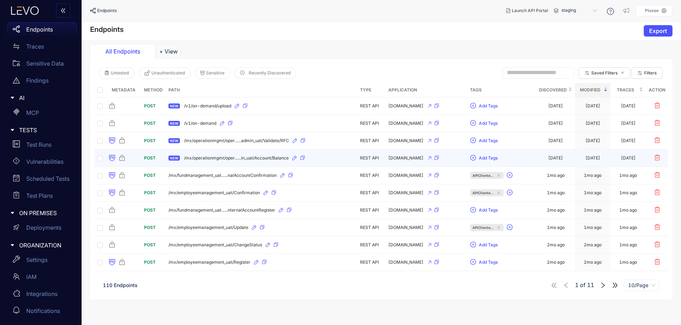
click at [255, 161] on div "NEW /mx/operationmgmt/oper......in_uat/Account/Balance" at bounding box center [262, 158] width 186 height 11
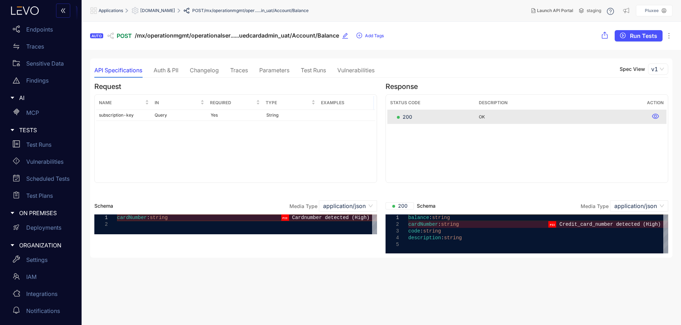
click at [359, 73] on div "Vulnerabilities" at bounding box center [355, 70] width 37 height 6
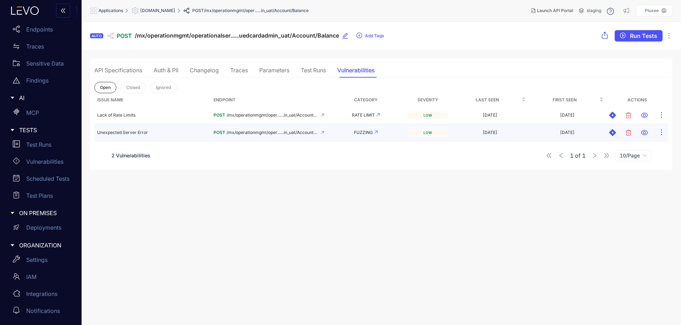
click at [352, 132] on div "FUZZING" at bounding box center [366, 132] width 72 height 5
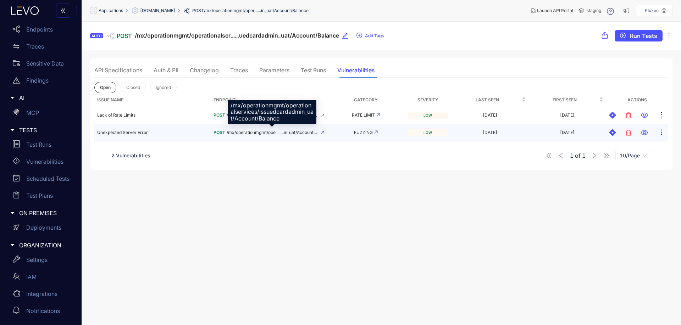
drag, startPoint x: 352, startPoint y: 132, endPoint x: 292, endPoint y: 130, distance: 60.7
click at [292, 130] on span "/mx/operationmgmt/oper......in_uat/Account/Balance" at bounding box center [272, 132] width 91 height 5
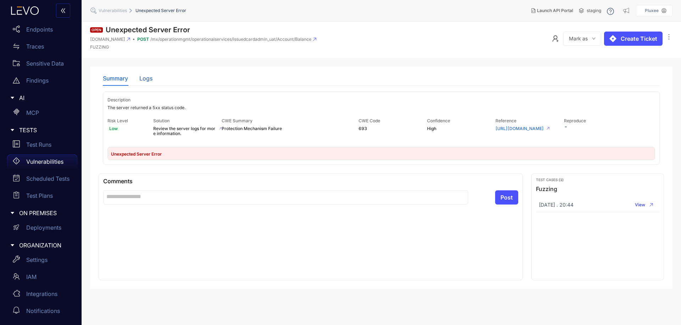
click at [143, 79] on div "Logs" at bounding box center [145, 78] width 13 height 6
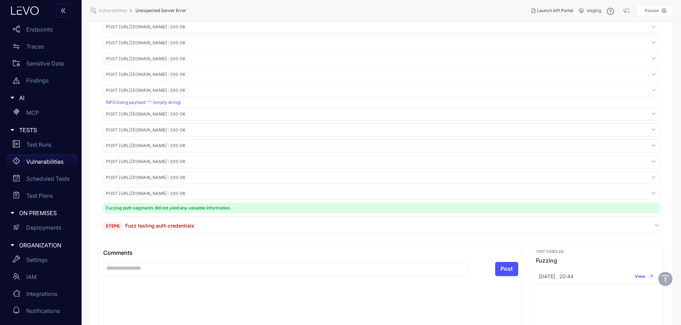
scroll to position [231, 0]
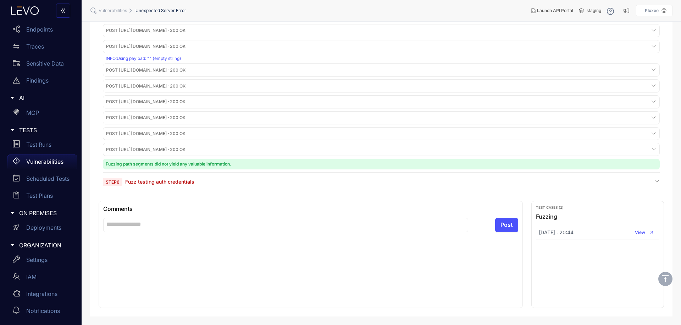
click at [565, 182] on div "Step 6 Fuzz testing auth credentials" at bounding box center [381, 181] width 557 height 7
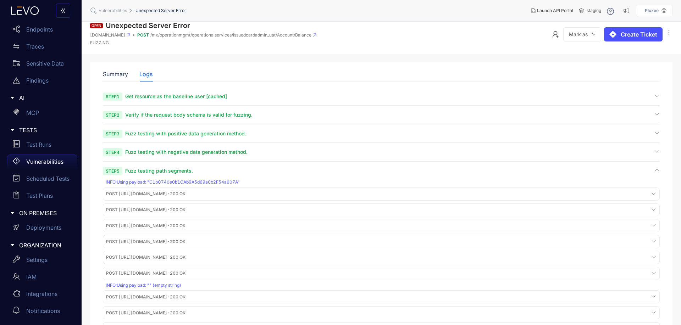
scroll to position [0, 0]
